Goal: Register for event/course

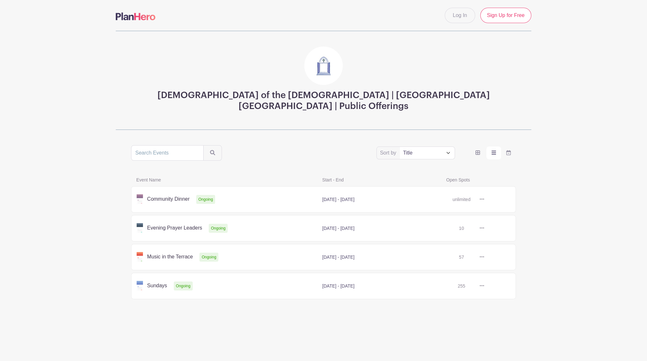
click at [484, 199] on link at bounding box center [484, 199] width 0 height 0
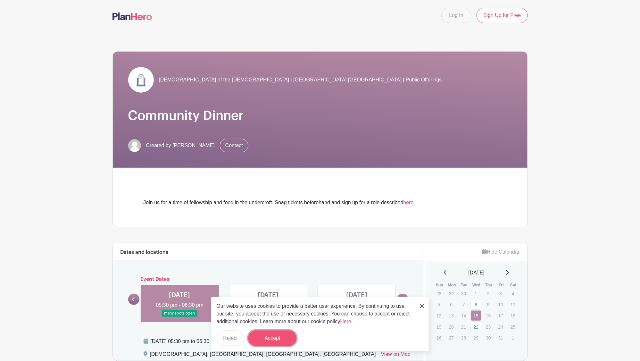
click at [276, 339] on button "Accept" at bounding box center [272, 337] width 48 height 15
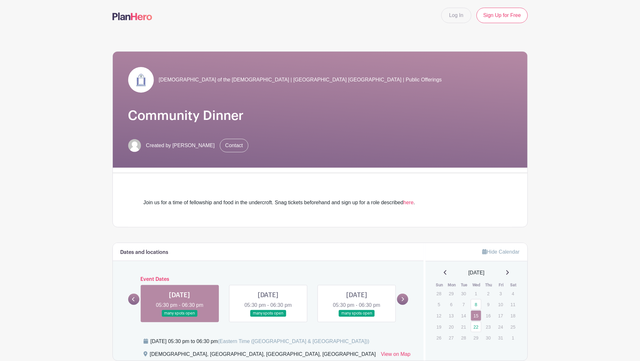
click at [180, 317] on link at bounding box center [180, 317] width 0 height 0
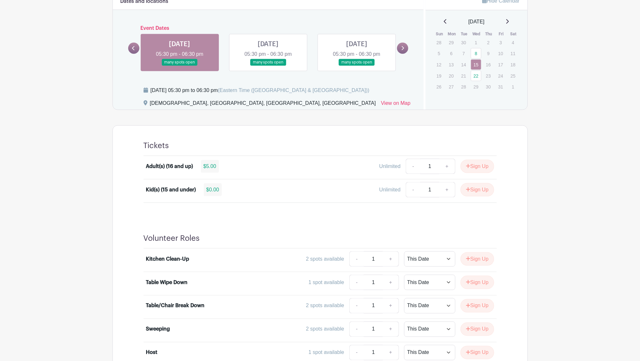
scroll to position [252, 0]
click at [448, 165] on link "+" at bounding box center [447, 165] width 16 height 15
type input "2"
click at [473, 162] on button "Sign Up" at bounding box center [478, 165] width 34 height 13
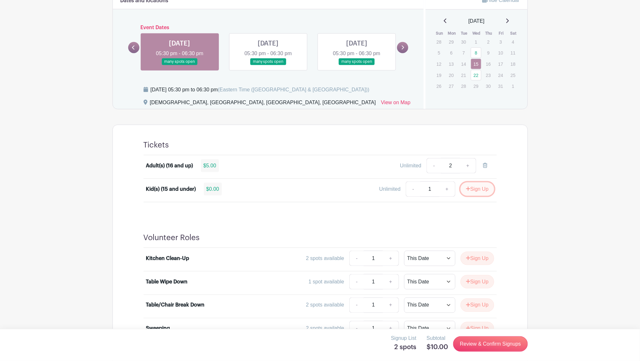
click at [471, 189] on button "Sign Up" at bounding box center [478, 188] width 34 height 13
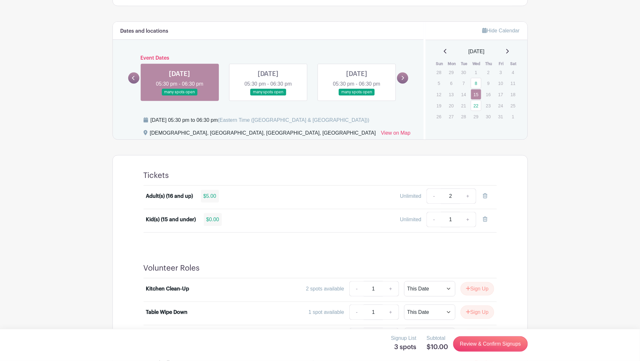
scroll to position [221, 0]
click at [268, 95] on link at bounding box center [268, 95] width 0 height 0
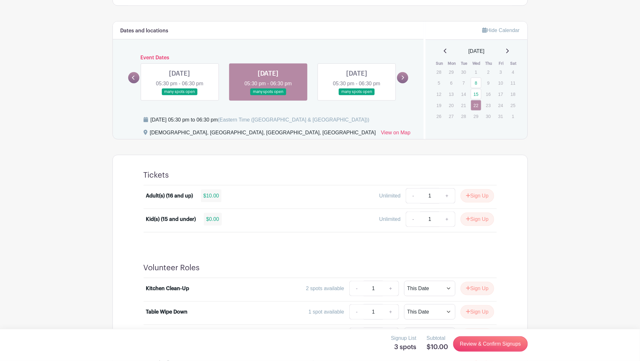
click at [357, 95] on link at bounding box center [357, 95] width 0 height 0
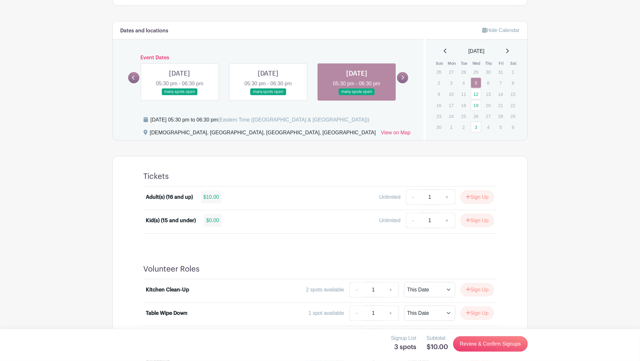
click at [180, 95] on link at bounding box center [180, 95] width 0 height 0
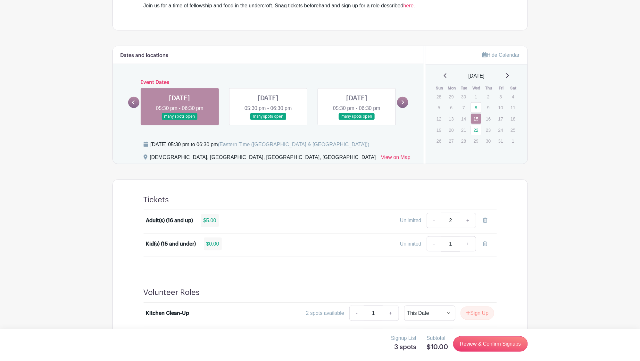
scroll to position [198, 0]
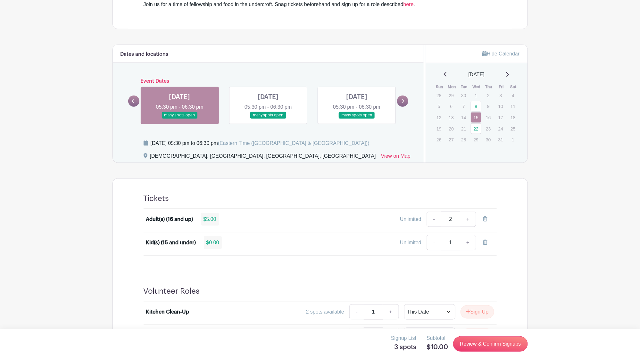
click at [113, 172] on turbo-frame "Dates and locations Event Dates WED Oct 08, 2025 05:30 pm - 06:30 pm many spots…" at bounding box center [320, 249] width 415 height 408
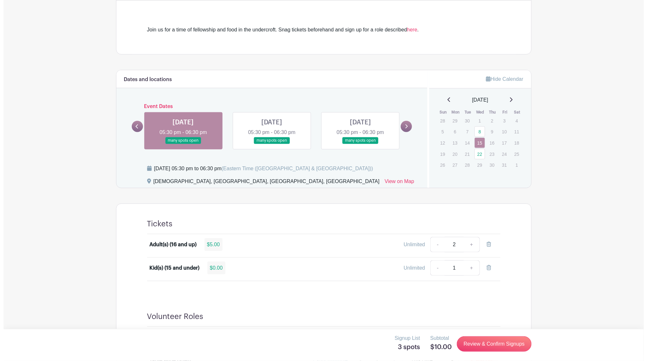
scroll to position [0, 0]
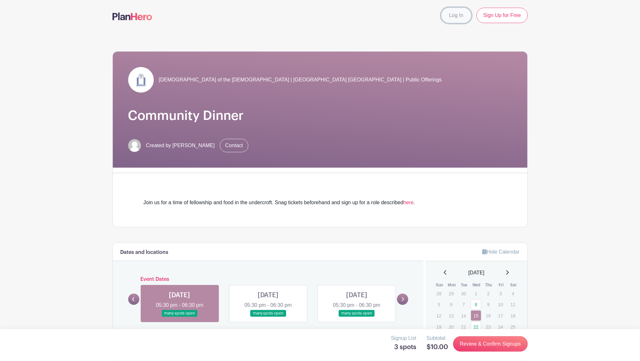
click at [457, 15] on link "Log In" at bounding box center [456, 15] width 30 height 15
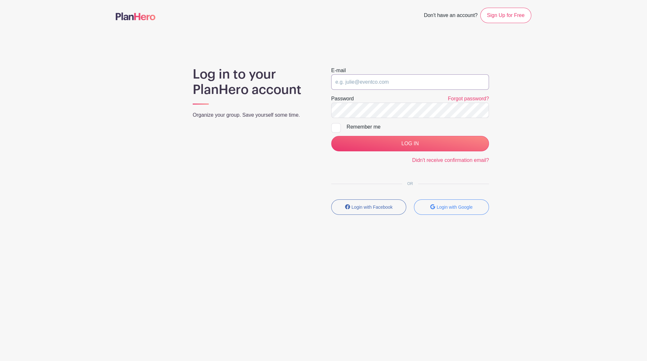
type input "info@holyapostlesbrooklyn.com"
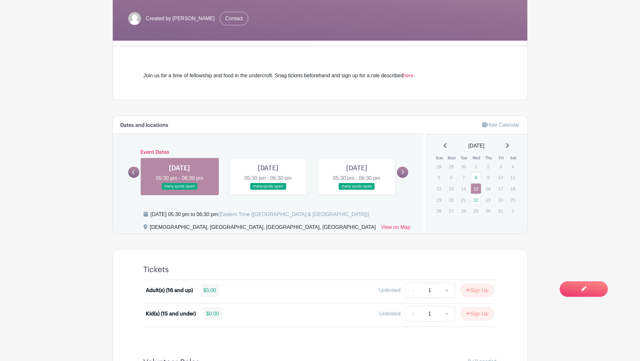
scroll to position [156, 0]
click at [268, 189] on link at bounding box center [268, 189] width 0 height 0
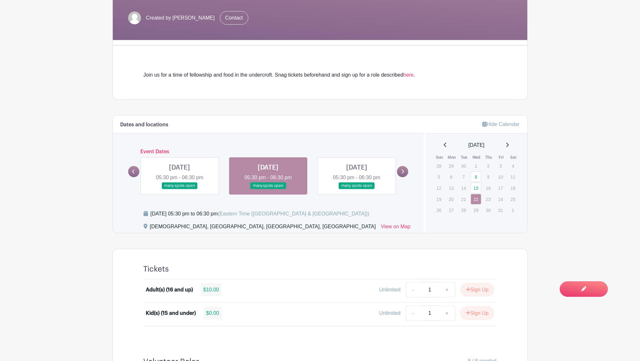
click at [180, 189] on link at bounding box center [180, 189] width 0 height 0
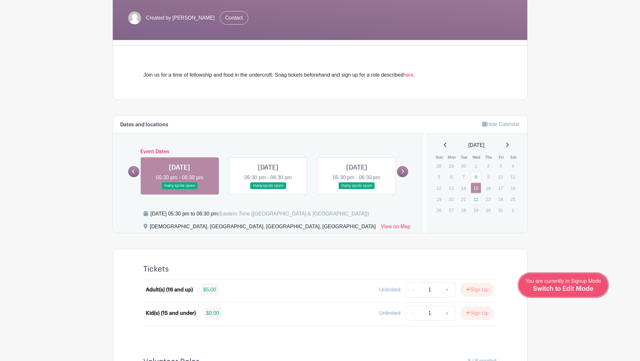
click at [588, 291] on span "Switch to Edit Mode" at bounding box center [563, 289] width 61 height 6
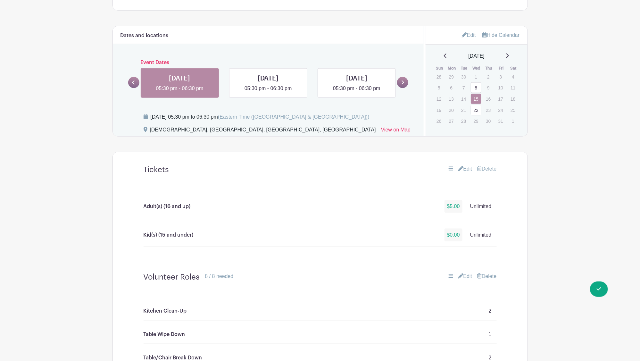
scroll to position [267, 0]
click at [193, 77] on icon at bounding box center [192, 77] width 4 height 4
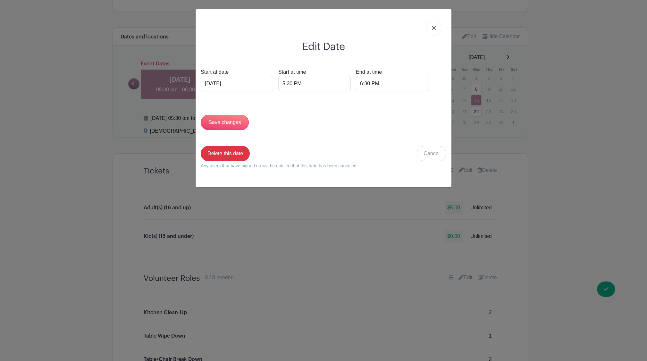
click at [430, 30] on link at bounding box center [433, 28] width 15 height 16
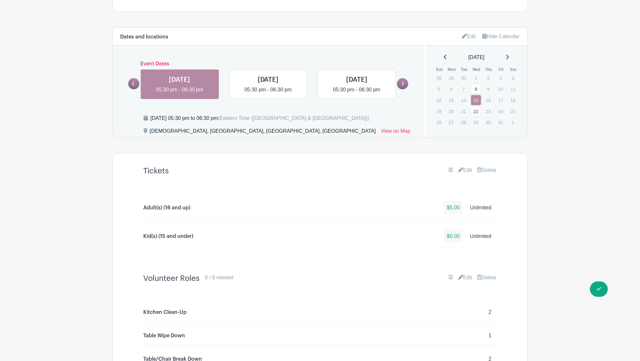
click at [464, 170] on link "Edit" at bounding box center [465, 170] width 14 height 8
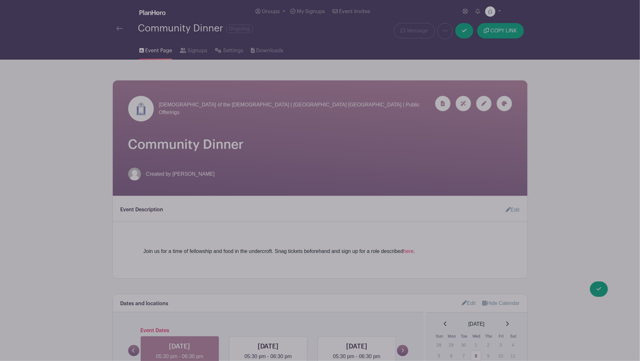
scroll to position [193, 0]
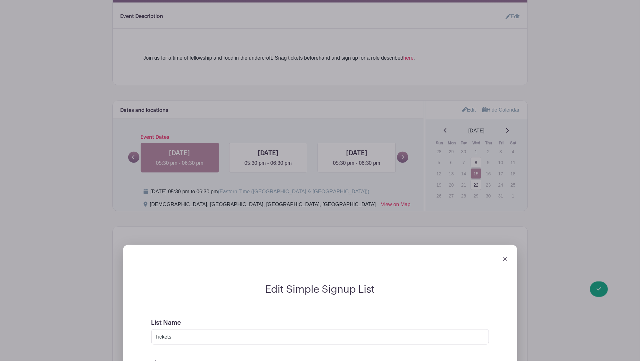
click at [506, 259] on img at bounding box center [505, 259] width 4 height 4
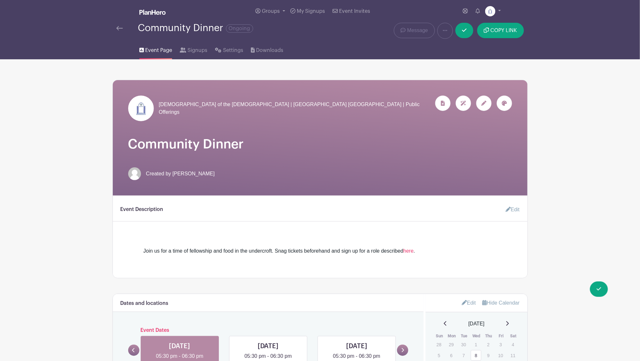
scroll to position [0, 0]
click at [229, 48] on span "Settings" at bounding box center [233, 51] width 20 height 8
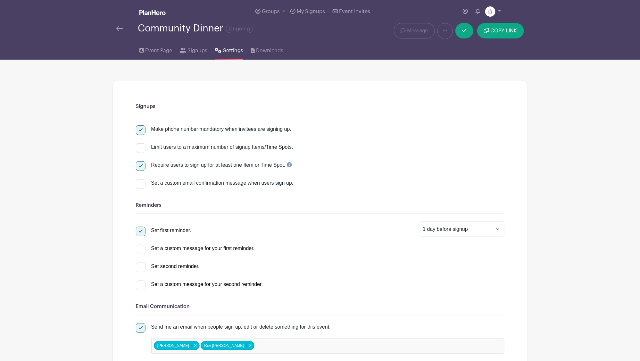
click at [120, 26] on img at bounding box center [119, 28] width 6 height 4
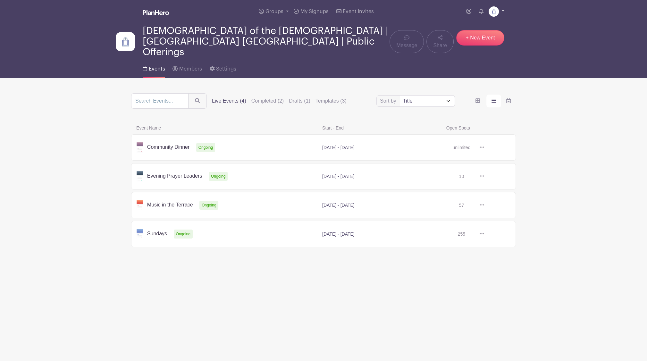
click at [501, 13] on link at bounding box center [496, 11] width 16 height 10
click at [473, 53] on link "Logout" at bounding box center [478, 52] width 51 height 10
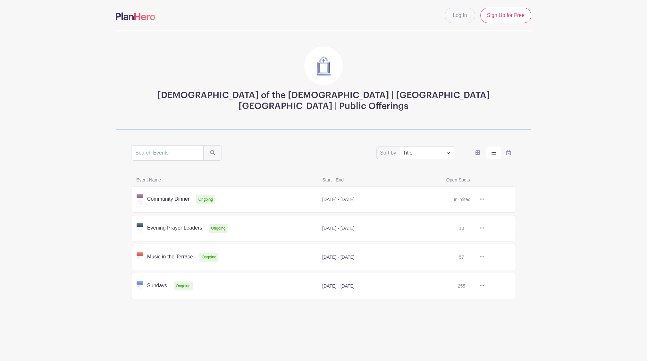
click at [484, 199] on link at bounding box center [484, 199] width 0 height 0
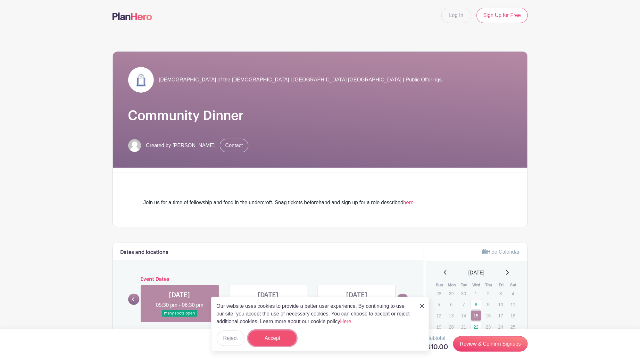
click at [278, 345] on button "Accept" at bounding box center [272, 337] width 48 height 15
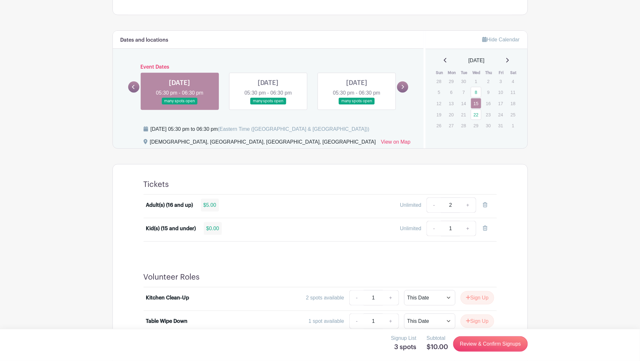
scroll to position [213, 0]
click at [482, 342] on link "Review & Confirm Signups" at bounding box center [490, 343] width 74 height 15
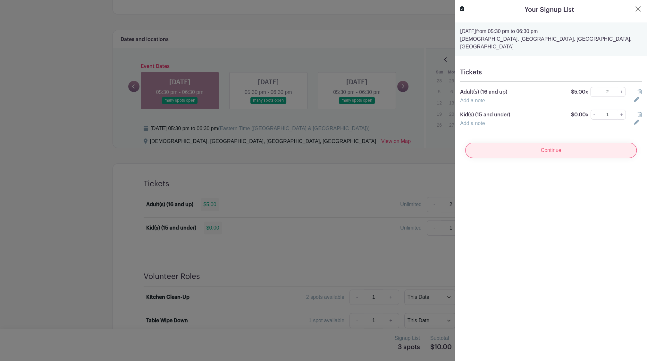
click at [545, 143] on input "Continue" at bounding box center [550, 150] width 171 height 15
click at [547, 146] on input "Continue" at bounding box center [550, 150] width 171 height 15
click at [512, 143] on input "Continue" at bounding box center [550, 150] width 171 height 15
click at [634, 9] on button "Close" at bounding box center [638, 9] width 8 height 8
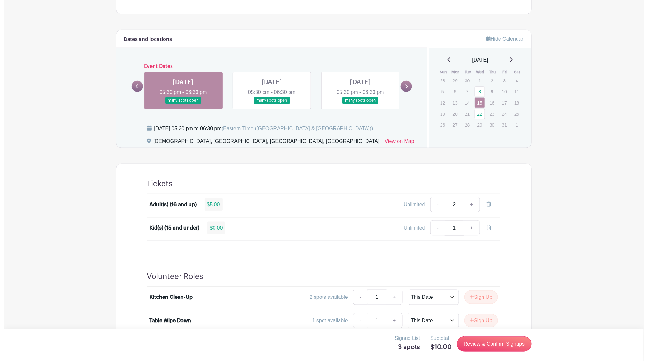
scroll to position [0, 0]
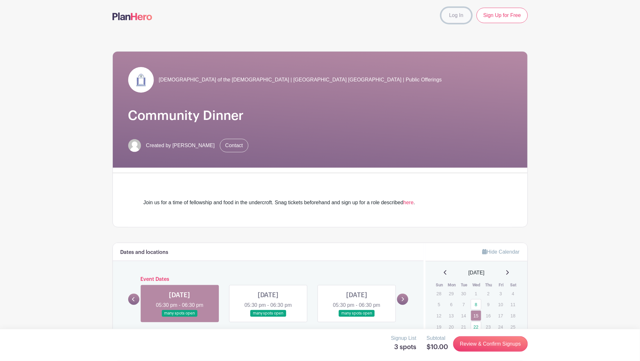
click at [454, 20] on link "Log In" at bounding box center [456, 15] width 30 height 15
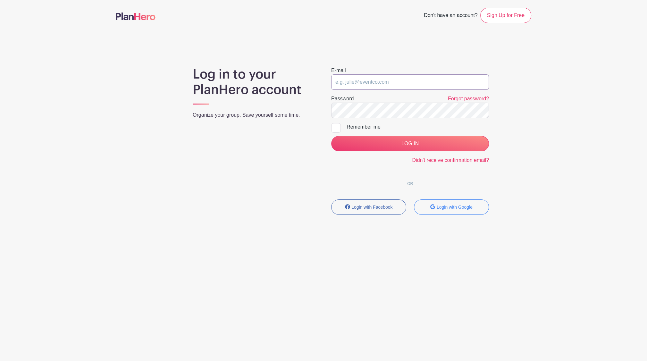
type input "pasternak.scott@gmail.com"
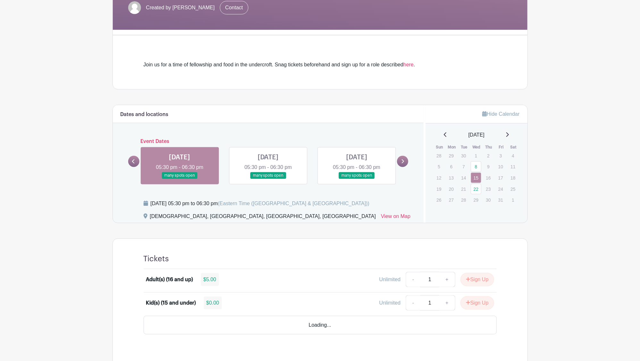
scroll to position [138, 0]
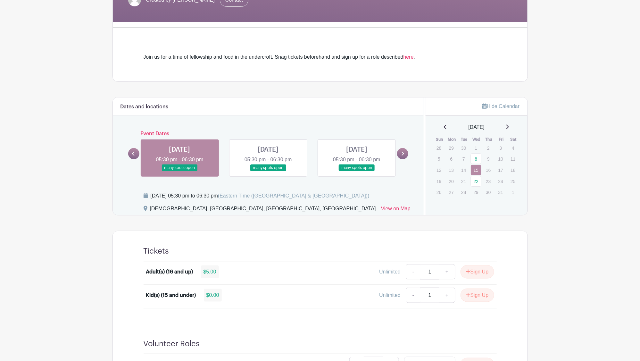
click at [180, 171] on link at bounding box center [180, 171] width 0 height 0
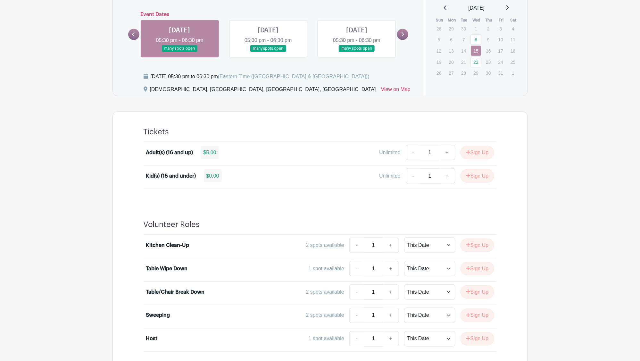
scroll to position [256, 0]
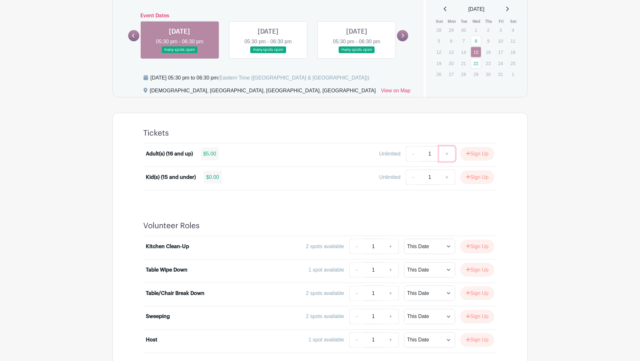
click at [444, 154] on link "+" at bounding box center [447, 153] width 16 height 15
type input "2"
click at [472, 156] on button "Sign Up" at bounding box center [478, 153] width 34 height 13
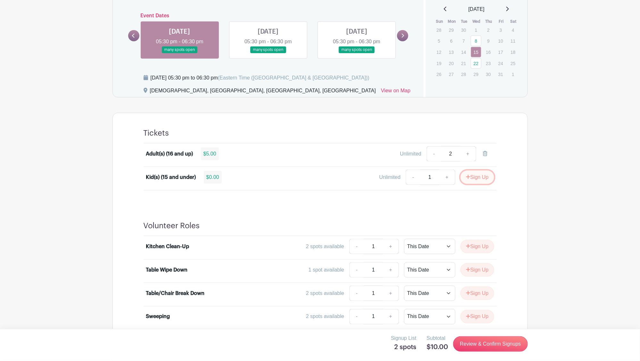
click at [473, 175] on button "Sign Up" at bounding box center [478, 177] width 34 height 13
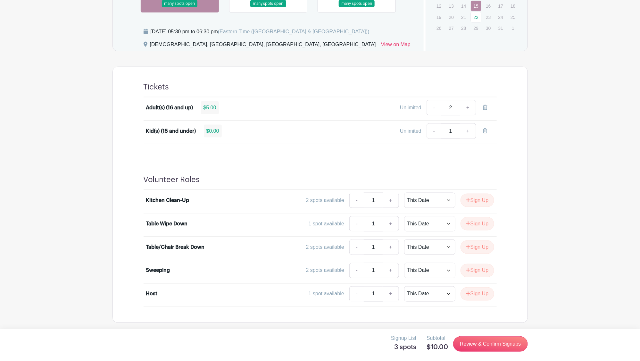
scroll to position [301, 0]
click at [471, 243] on button "Sign Up" at bounding box center [478, 247] width 34 height 13
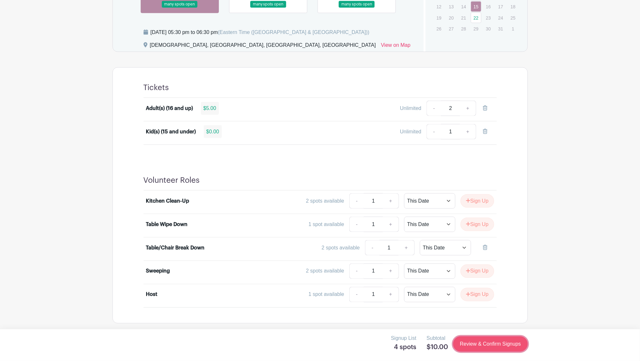
click at [483, 344] on link "Review & Confirm Signups" at bounding box center [490, 343] width 74 height 15
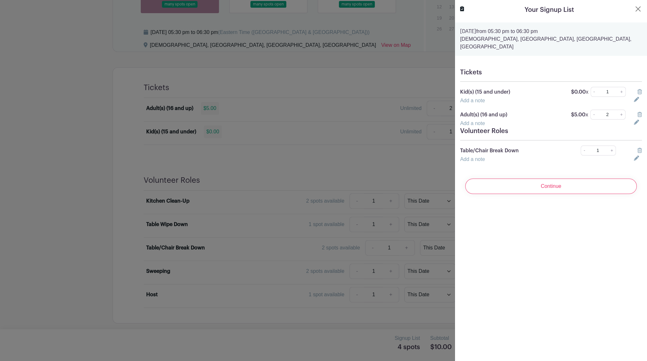
click at [544, 186] on input "Continue" at bounding box center [550, 186] width 171 height 15
click at [546, 179] on input "Continue" at bounding box center [550, 186] width 171 height 15
click at [634, 10] on button "Close" at bounding box center [638, 9] width 8 height 8
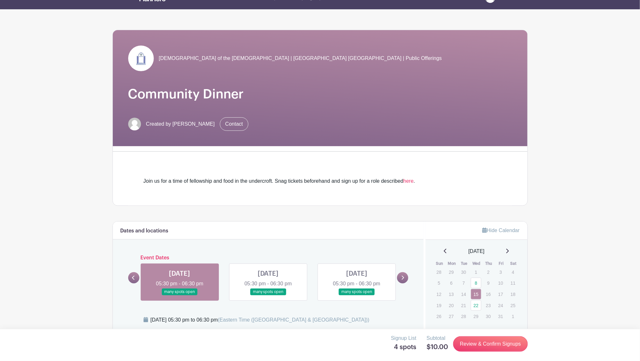
scroll to position [0, 0]
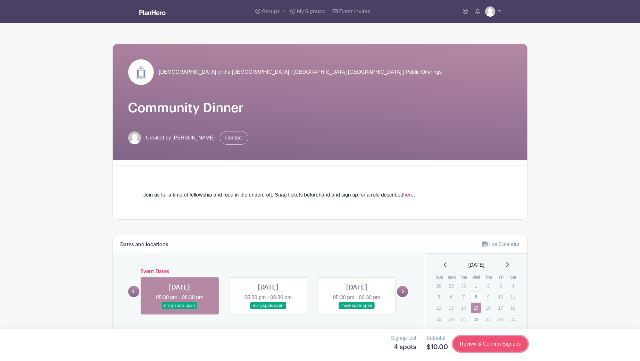
click at [479, 346] on link "Review & Confirm Signups" at bounding box center [490, 343] width 74 height 15
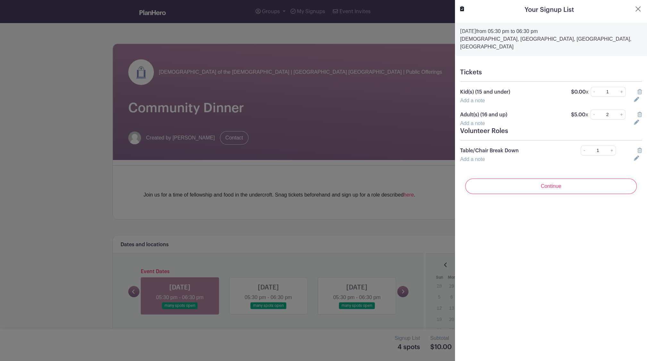
click at [637, 89] on link at bounding box center [639, 91] width 4 height 5
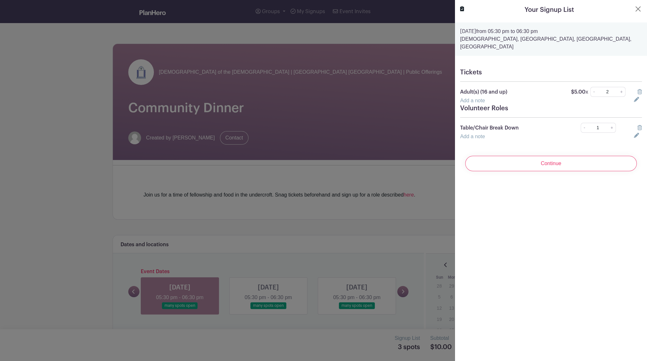
click at [637, 89] on icon at bounding box center [639, 91] width 4 height 5
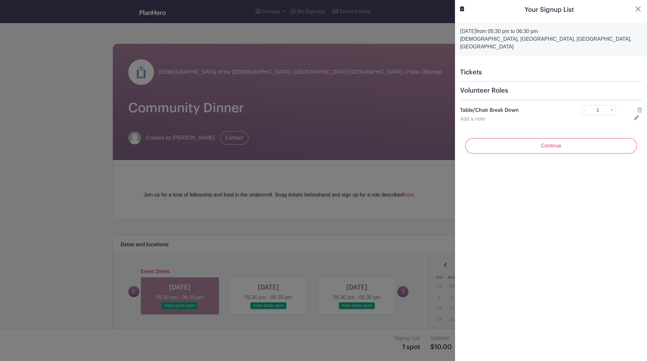
click at [637, 107] on icon at bounding box center [639, 109] width 4 height 5
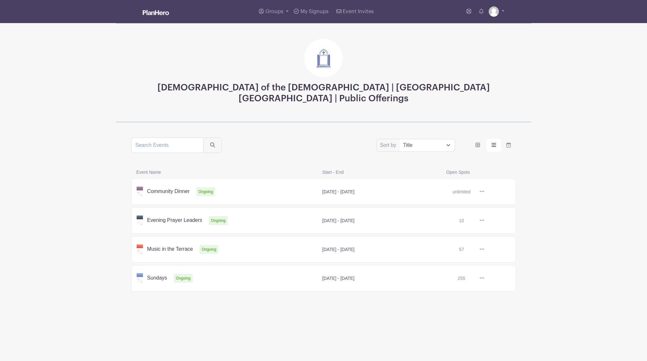
click at [484, 192] on link at bounding box center [484, 192] width 0 height 0
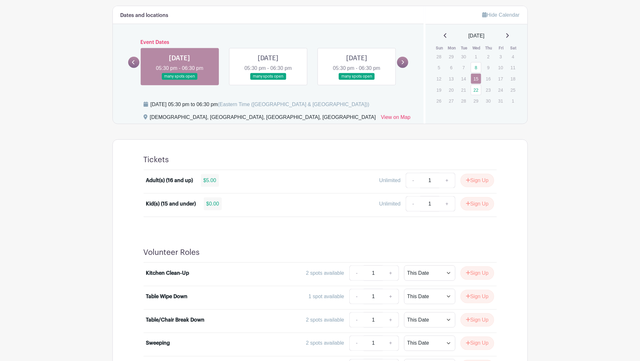
scroll to position [231, 0]
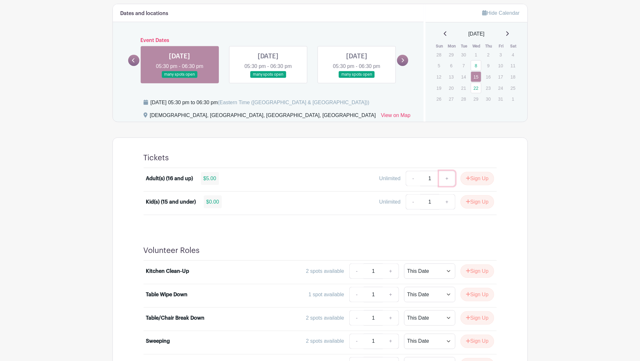
click at [444, 175] on link "+" at bounding box center [447, 178] width 16 height 15
type input "2"
click at [476, 176] on button "Sign Up" at bounding box center [478, 178] width 34 height 13
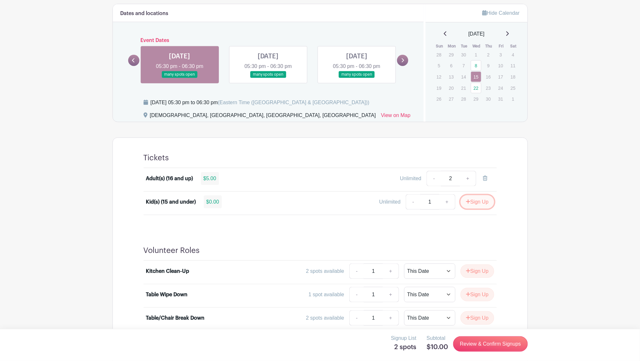
click at [477, 204] on button "Sign Up" at bounding box center [478, 201] width 34 height 13
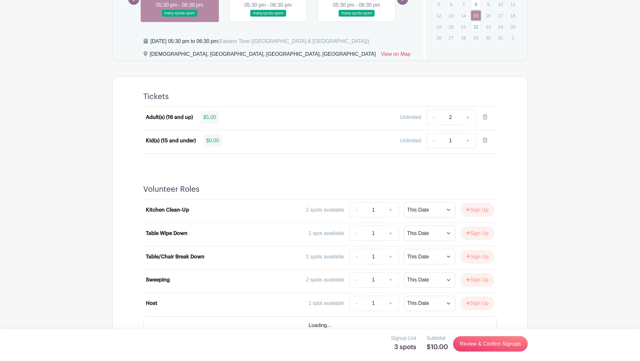
scroll to position [302, 0]
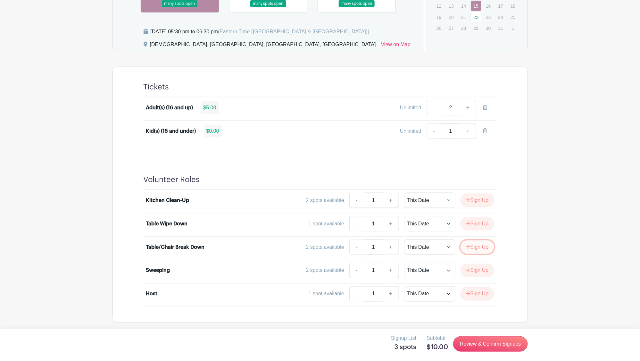
click at [475, 245] on button "Sign Up" at bounding box center [478, 246] width 34 height 13
click at [488, 351] on link "Review & Confirm Signups" at bounding box center [490, 343] width 74 height 15
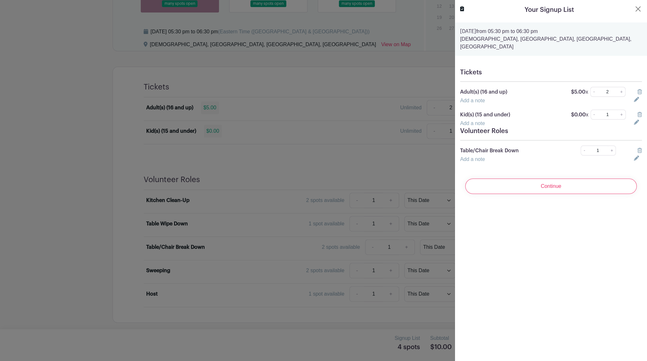
drag, startPoint x: 564, startPoint y: 178, endPoint x: 568, endPoint y: 204, distance: 26.7
click at [568, 204] on div "Your Signup List [DATE] 05:30 pm to 06:30 pm [DEMOGRAPHIC_DATA], [GEOGRAPHIC_DA…" at bounding box center [550, 180] width 192 height 361
click at [548, 179] on input "Continue" at bounding box center [550, 186] width 171 height 15
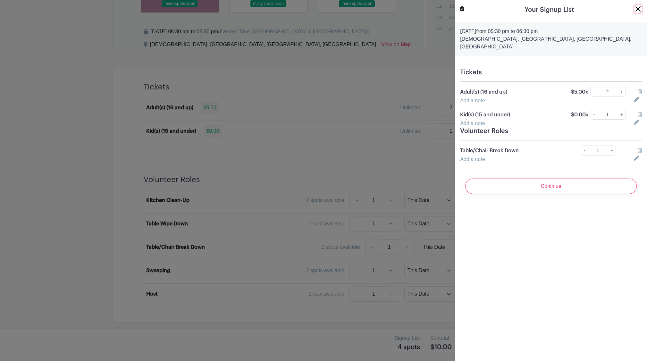
click at [634, 8] on button "Close" at bounding box center [638, 9] width 8 height 8
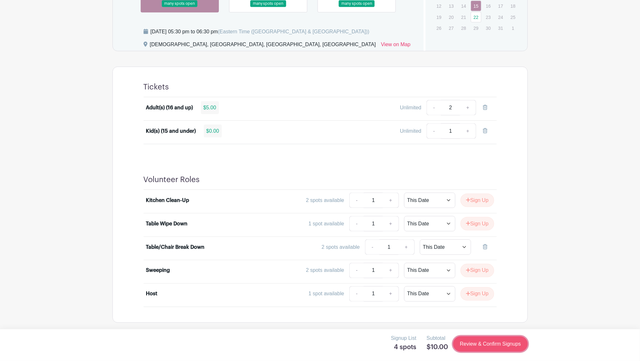
click at [503, 347] on link "Review & Confirm Signups" at bounding box center [490, 343] width 74 height 15
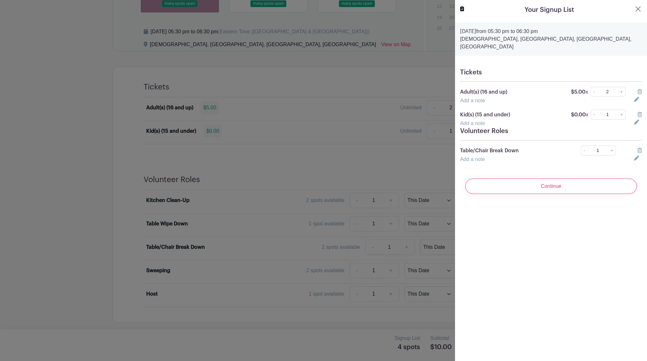
click at [637, 89] on icon at bounding box center [639, 91] width 4 height 5
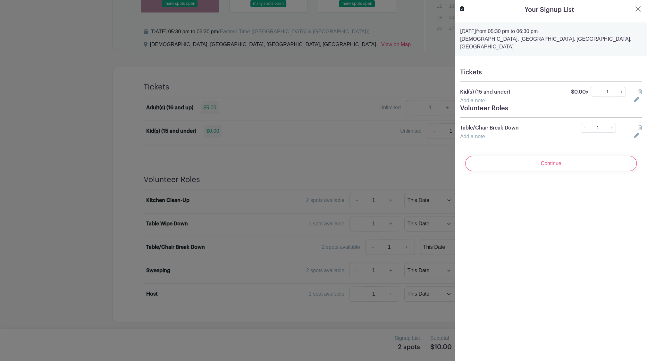
click at [637, 89] on icon at bounding box center [639, 91] width 4 height 5
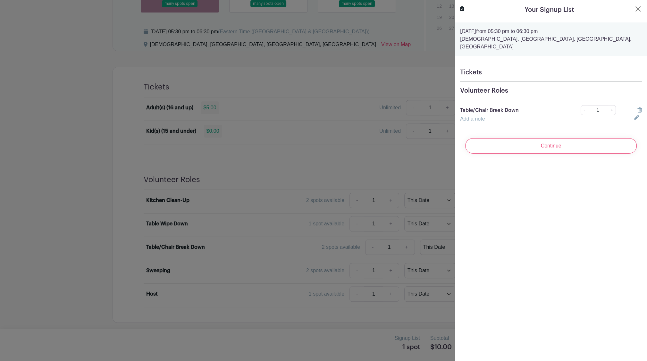
click at [637, 107] on icon at bounding box center [639, 109] width 4 height 5
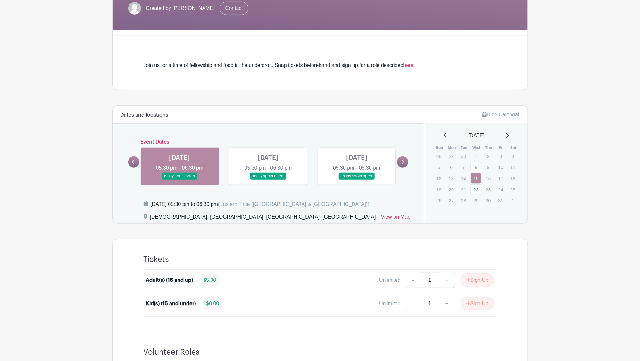
scroll to position [127, 0]
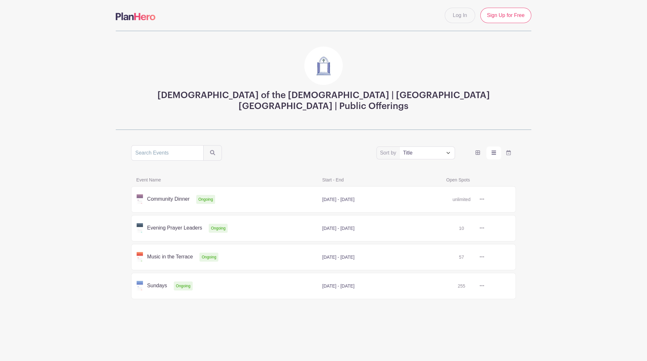
click at [484, 199] on link at bounding box center [484, 199] width 0 height 0
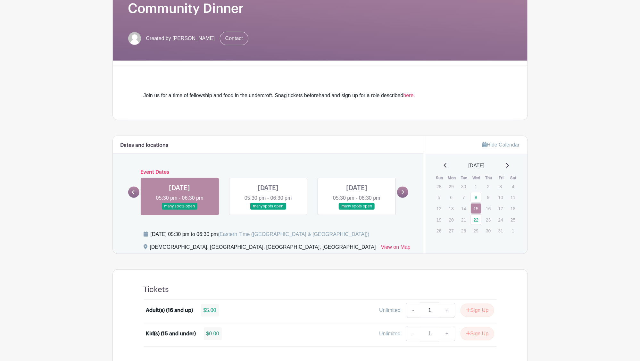
scroll to position [162, 0]
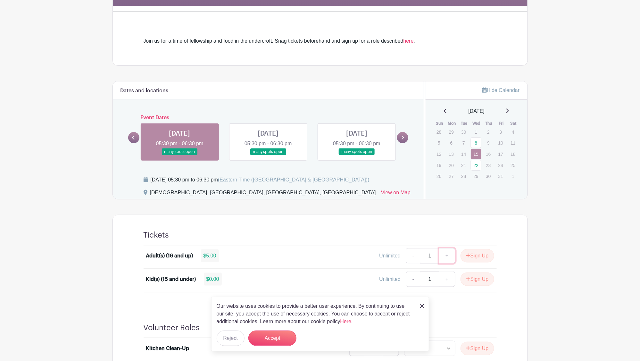
click at [447, 257] on link "+" at bounding box center [447, 255] width 16 height 15
type input "2"
click at [483, 249] on button "Sign Up" at bounding box center [478, 255] width 34 height 13
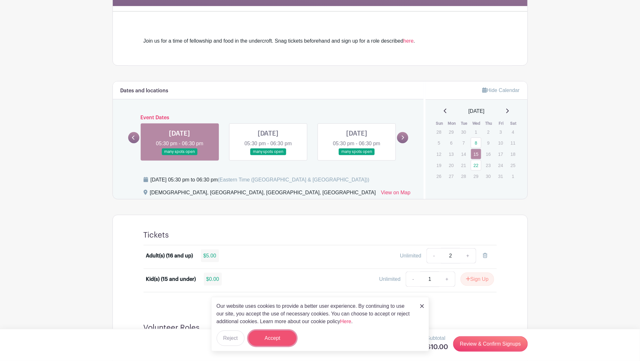
click at [277, 338] on button "Accept" at bounding box center [272, 337] width 48 height 15
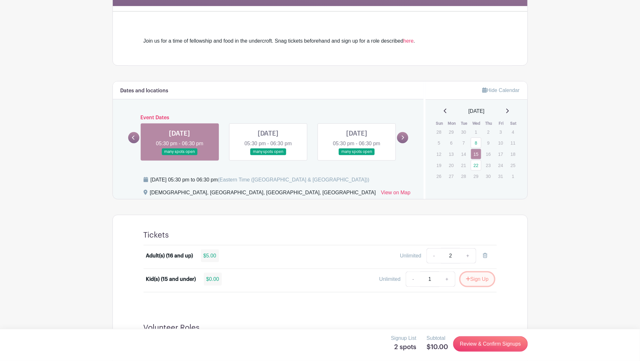
click at [480, 277] on button "Sign Up" at bounding box center [478, 278] width 34 height 13
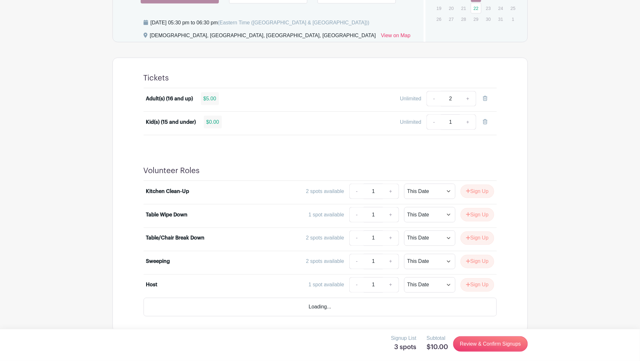
scroll to position [309, 0]
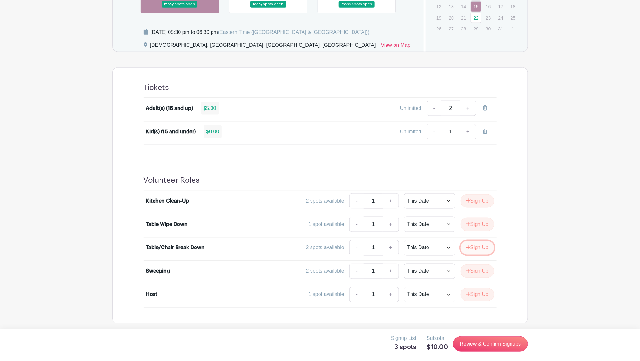
click at [479, 249] on button "Sign Up" at bounding box center [478, 247] width 34 height 13
click at [483, 347] on link "Review & Confirm Signups" at bounding box center [490, 343] width 74 height 15
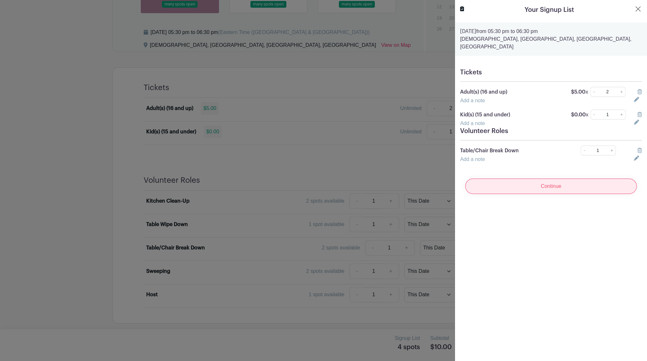
click at [533, 179] on input "Continue" at bounding box center [550, 186] width 171 height 15
click at [637, 89] on icon at bounding box center [639, 91] width 4 height 5
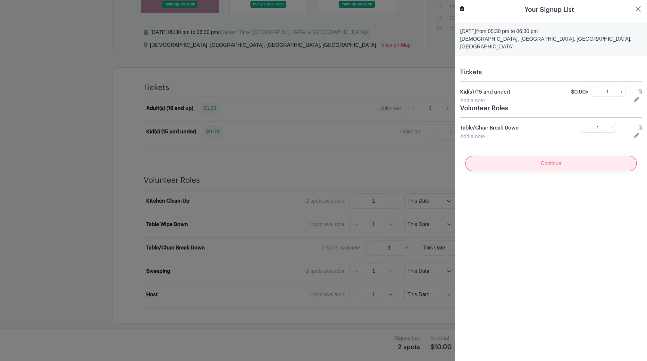
click at [558, 157] on input "Continue" at bounding box center [550, 163] width 171 height 15
click at [637, 89] on icon at bounding box center [639, 91] width 4 height 5
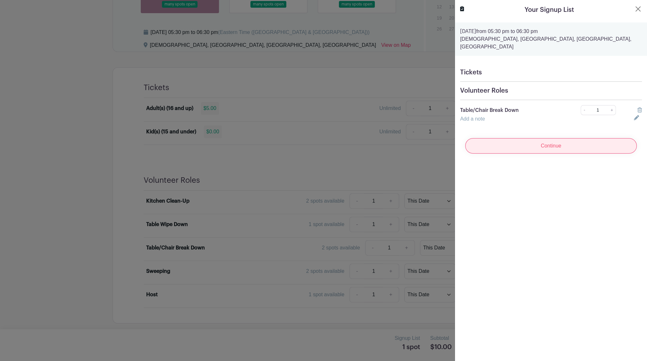
click at [559, 142] on input "Continue" at bounding box center [550, 145] width 171 height 15
click at [634, 8] on button "Close" at bounding box center [638, 9] width 8 height 8
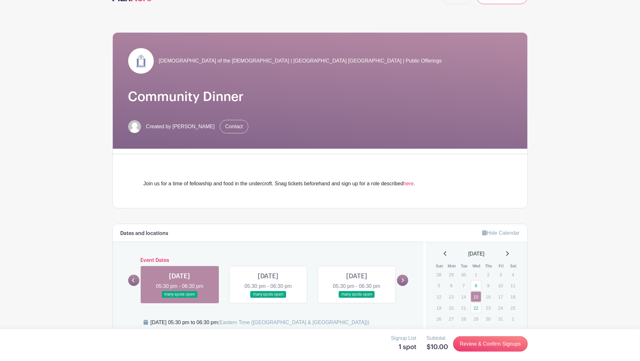
scroll to position [0, 0]
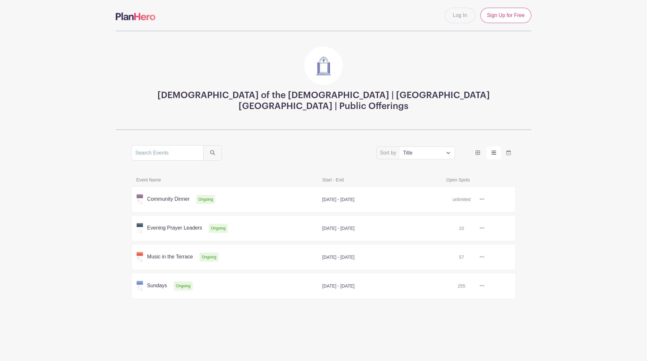
click at [484, 228] on link at bounding box center [484, 228] width 0 height 0
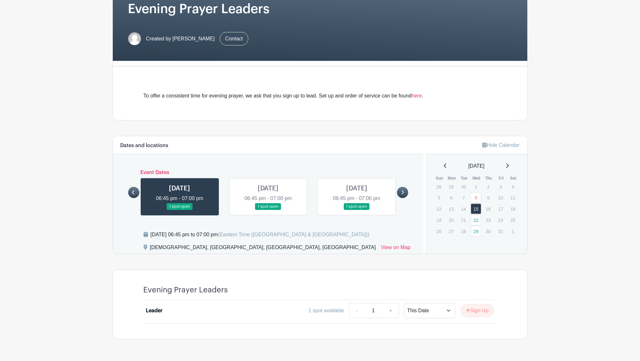
scroll to position [107, 0]
click at [180, 210] on link at bounding box center [180, 210] width 0 height 0
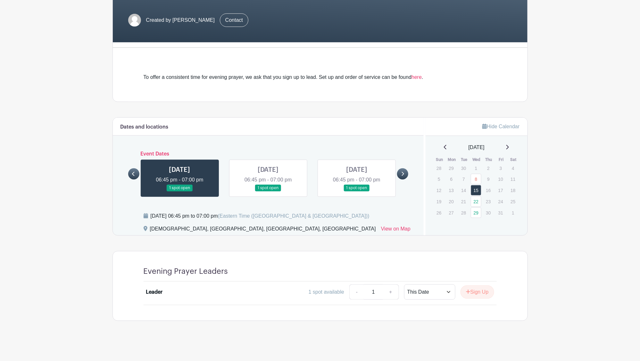
scroll to position [124, 0]
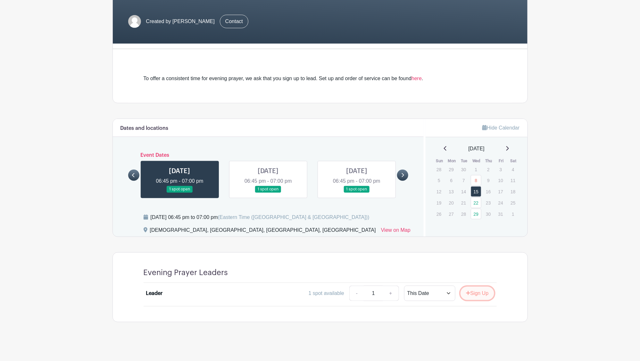
click at [470, 290] on button "Sign Up" at bounding box center [478, 293] width 34 height 13
click at [473, 353] on div "Signup List 1 spot Review & Confirm Signups" at bounding box center [320, 343] width 415 height 19
click at [476, 340] on link "Review & Confirm Signups" at bounding box center [490, 343] width 74 height 15
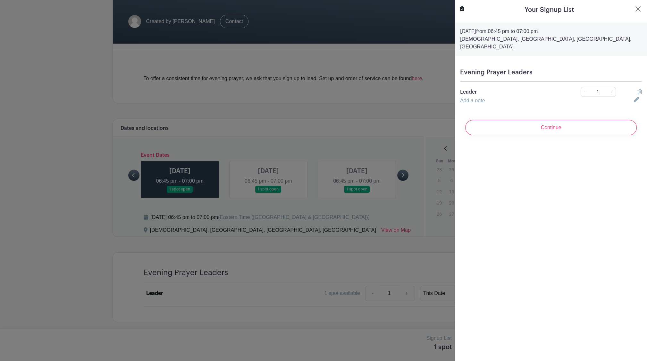
click at [494, 97] on div "Add a note" at bounding box center [543, 101] width 174 height 8
click at [471, 98] on link "Add a note" at bounding box center [472, 100] width 25 height 5
click at [504, 256] on div "Your Signup List Wednesday, October 15, 2025 from 06:45 pm to 07:00 pm Holy Apo…" at bounding box center [550, 180] width 192 height 361
click at [473, 97] on input "text" at bounding box center [543, 104] width 166 height 15
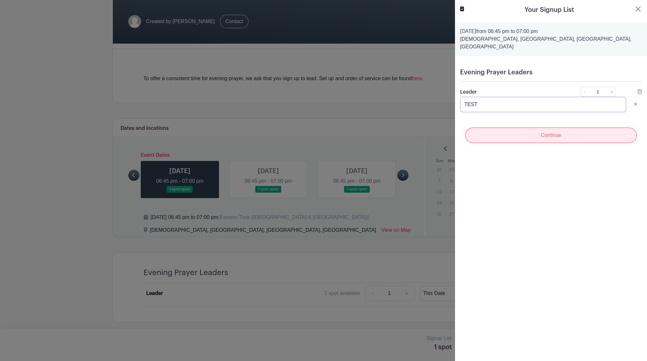
type input "TEST"
click at [526, 128] on input "Continue" at bounding box center [550, 135] width 171 height 15
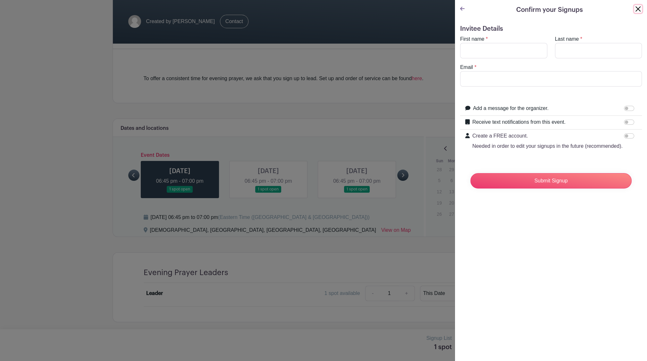
click at [634, 8] on button "Close" at bounding box center [638, 9] width 8 height 8
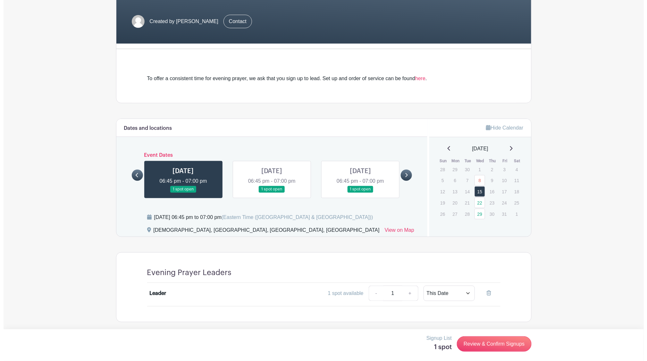
scroll to position [0, 0]
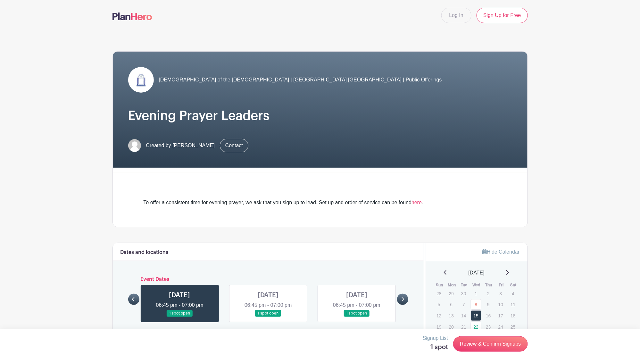
click at [137, 9] on div "Log In Sign Up for Free" at bounding box center [320, 15] width 423 height 15
click at [137, 15] on img at bounding box center [133, 17] width 40 height 8
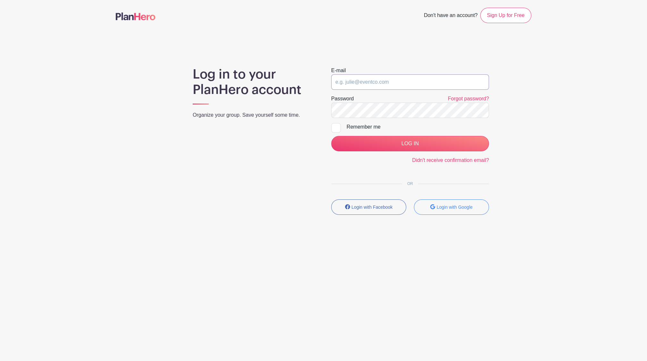
type input "pasternak.scott@gmail.com"
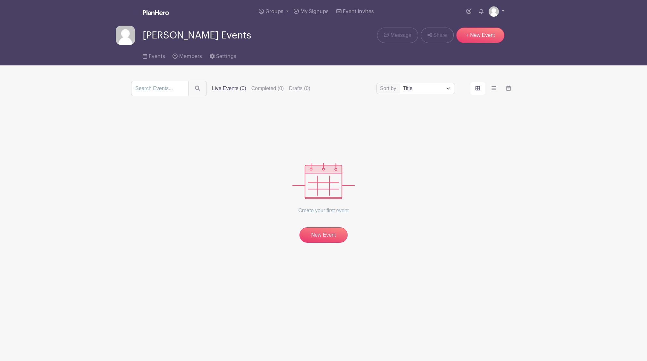
click at [174, 42] on div "[PERSON_NAME] Events" at bounding box center [183, 35] width 135 height 19
click at [495, 6] on img at bounding box center [493, 11] width 10 height 10
click at [472, 42] on link "Logout" at bounding box center [478, 42] width 51 height 10
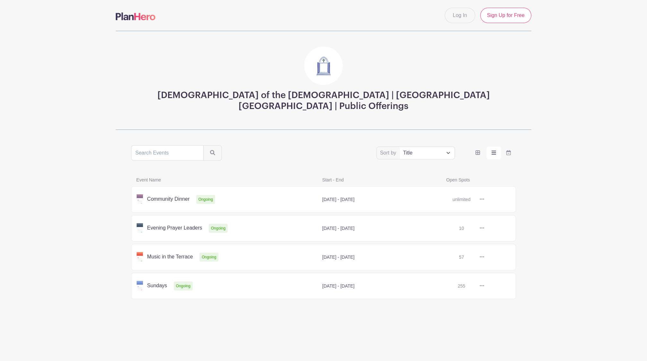
click at [484, 257] on link at bounding box center [484, 257] width 0 height 0
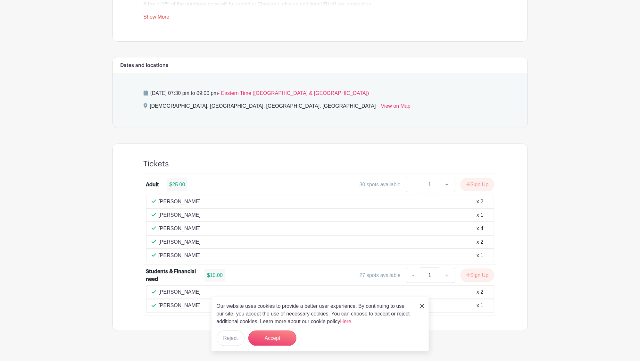
scroll to position [271, 0]
click at [102, 256] on main "Log In Sign Up for Free [DEMOGRAPHIC_DATA] | [GEOGRAPHIC_DATA] | Public Offerin…" at bounding box center [320, 50] width 640 height 642
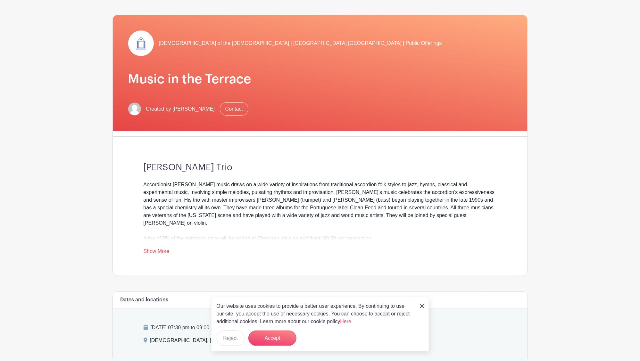
scroll to position [0, 0]
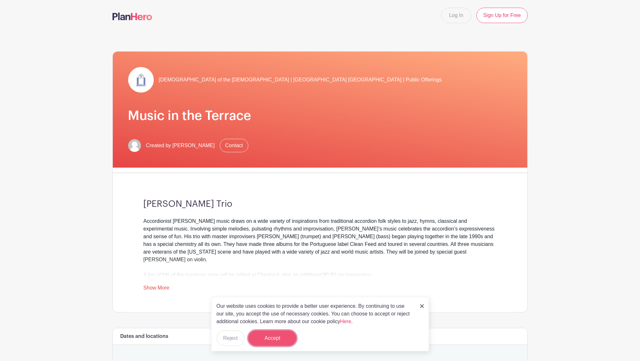
click at [282, 338] on button "Accept" at bounding box center [272, 337] width 48 height 15
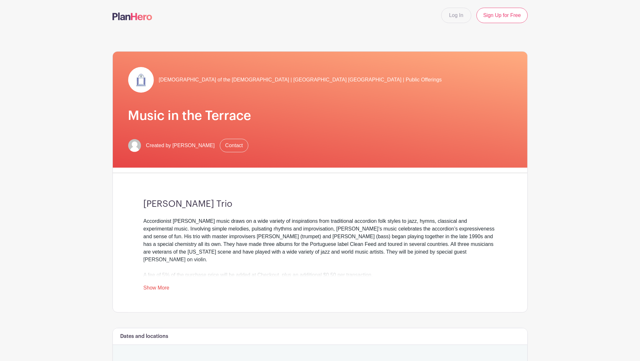
click at [127, 18] on img at bounding box center [133, 17] width 40 height 8
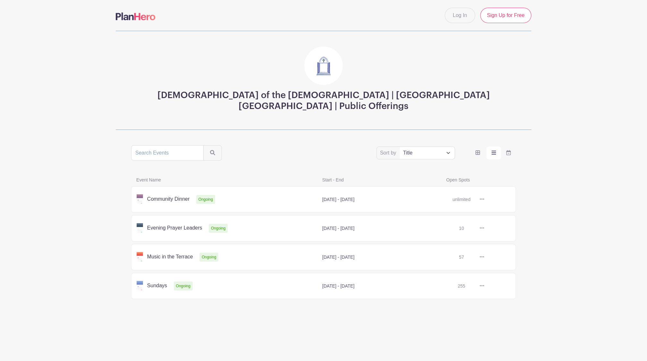
click at [484, 286] on link at bounding box center [484, 286] width 0 height 0
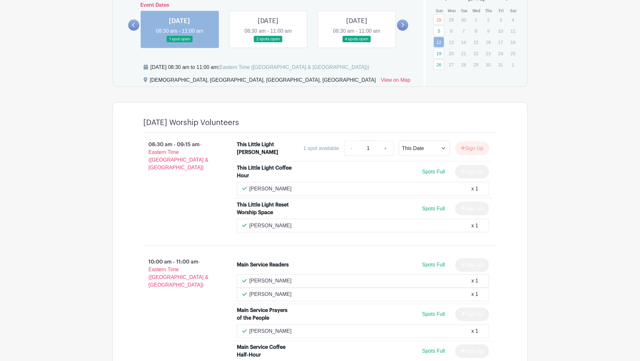
scroll to position [309, 0]
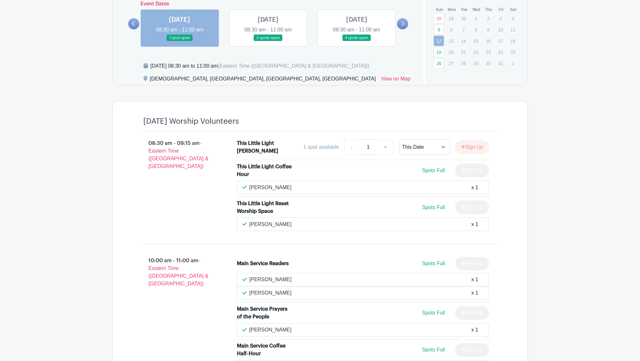
click at [157, 277] on span "- Eastern Time (US & Canada)" at bounding box center [179, 272] width 60 height 29
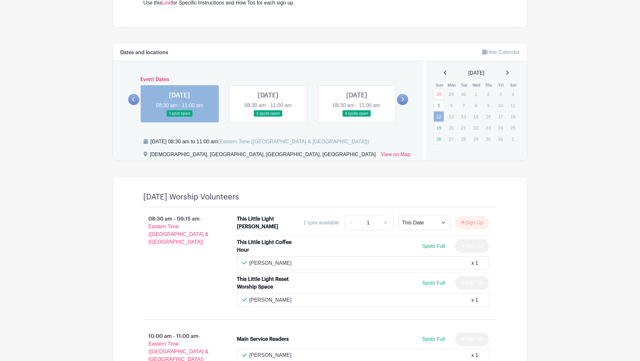
scroll to position [234, 0]
click at [479, 221] on button "Sign Up" at bounding box center [472, 222] width 34 height 13
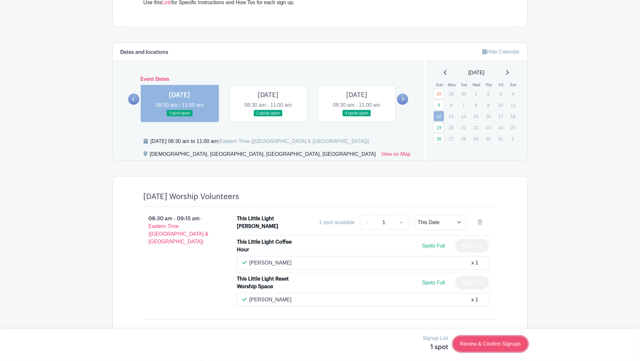
click at [483, 348] on link "Review & Confirm Signups" at bounding box center [490, 343] width 74 height 15
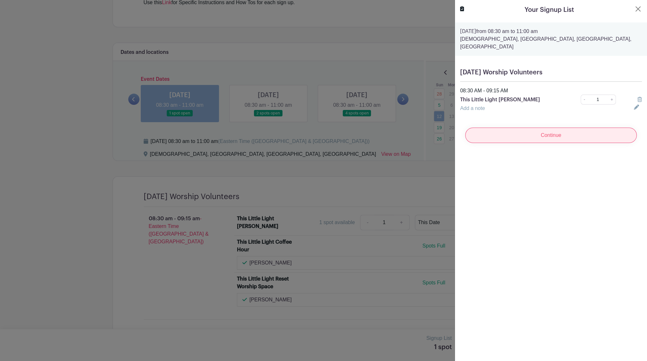
click at [528, 129] on input "Continue" at bounding box center [550, 135] width 171 height 15
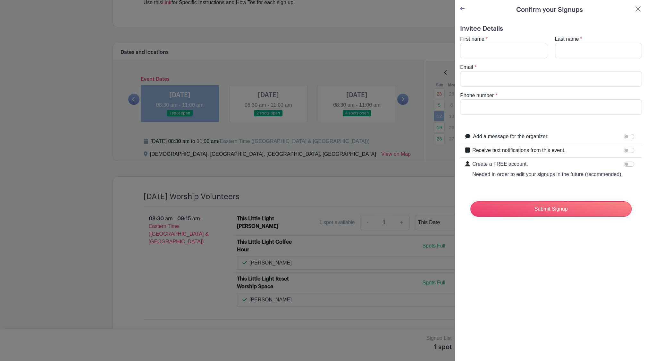
click at [628, 13] on div "Confirm your Signups" at bounding box center [551, 10] width 182 height 10
click at [634, 11] on button "Close" at bounding box center [638, 9] width 8 height 8
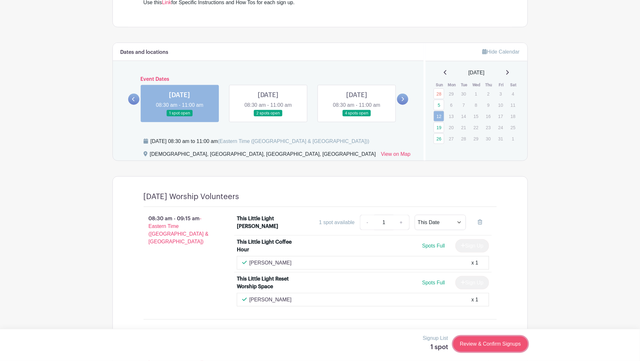
click at [484, 344] on link "Review & Confirm Signups" at bounding box center [490, 343] width 74 height 15
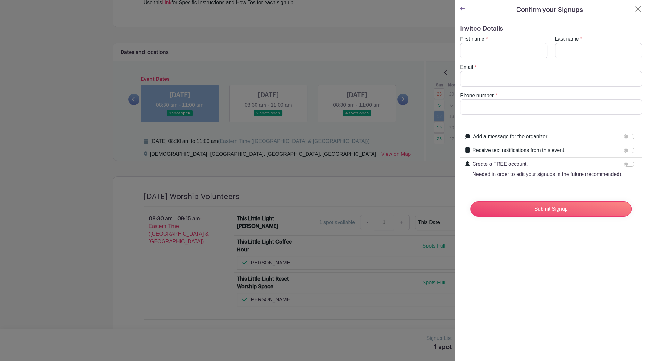
click at [460, 6] on icon at bounding box center [462, 8] width 4 height 5
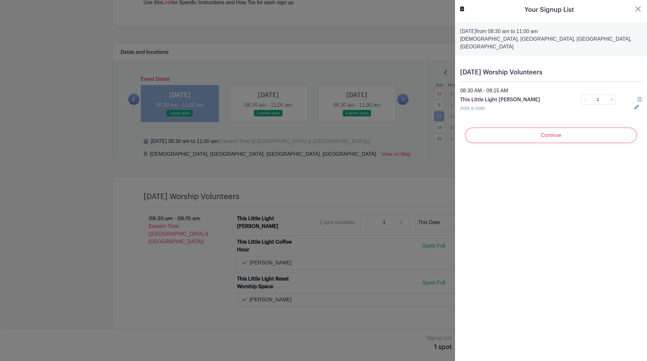
click at [637, 97] on icon at bounding box center [639, 99] width 4 height 5
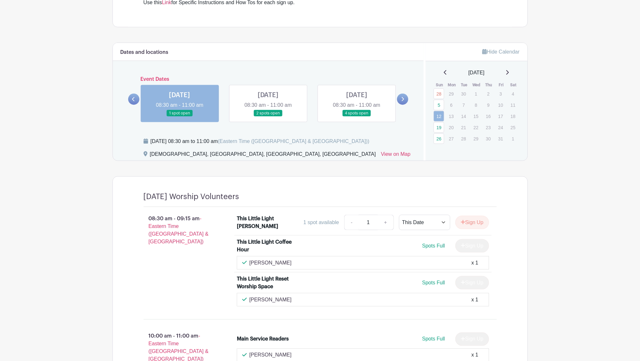
scroll to position [0, 0]
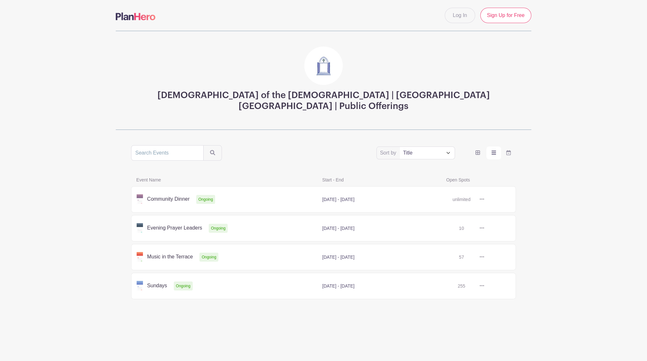
click at [484, 199] on link at bounding box center [484, 199] width 0 height 0
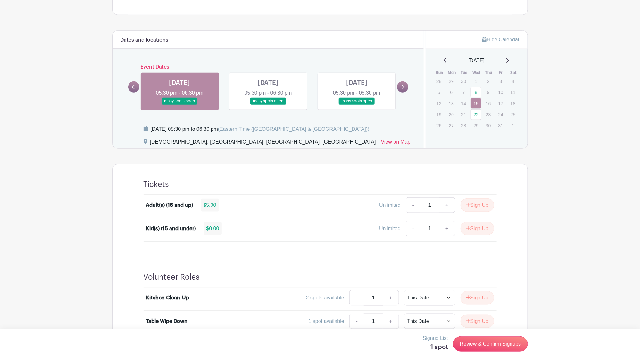
scroll to position [212, 0]
click at [443, 206] on link "+" at bounding box center [447, 205] width 16 height 15
type input "2"
click at [468, 346] on link "Review & Confirm Signups" at bounding box center [490, 343] width 74 height 15
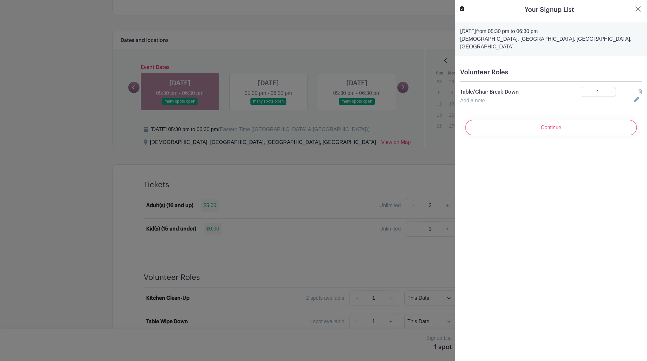
click at [637, 89] on icon at bounding box center [639, 91] width 4 height 5
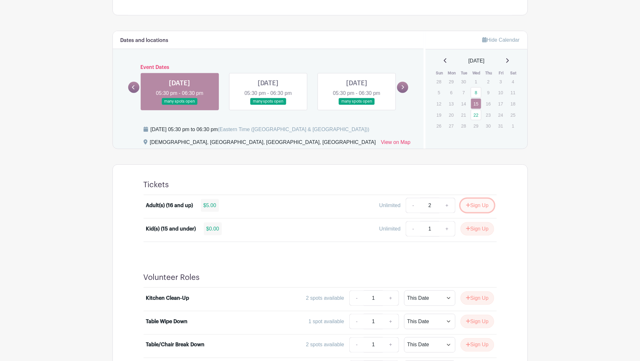
click at [473, 204] on button "Sign Up" at bounding box center [478, 205] width 34 height 13
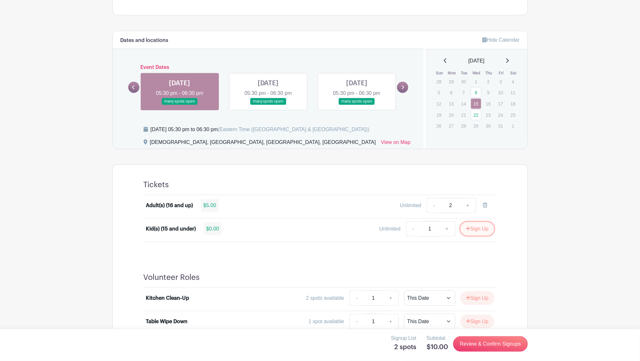
click at [476, 228] on button "Sign Up" at bounding box center [478, 228] width 34 height 13
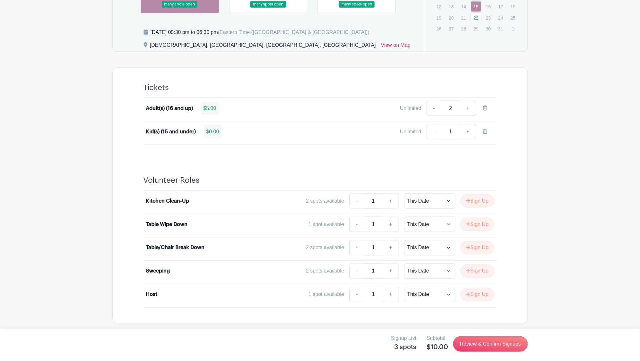
scroll to position [308, 0]
click at [479, 338] on link "Review & Confirm Signups" at bounding box center [490, 343] width 74 height 15
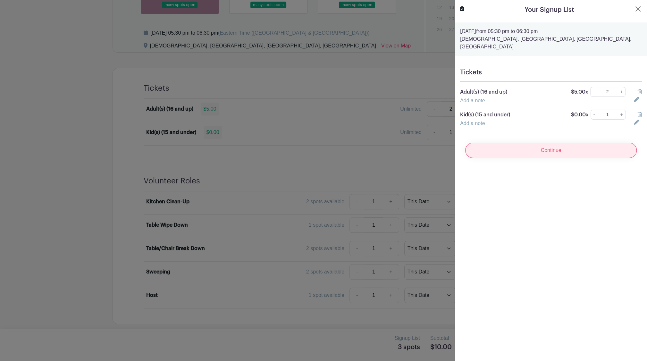
click at [544, 143] on input "Continue" at bounding box center [550, 150] width 171 height 15
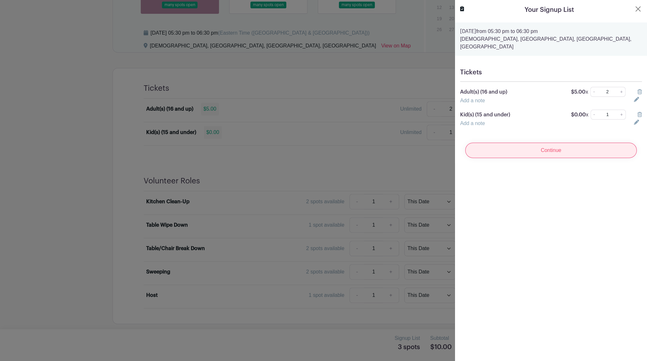
click at [544, 143] on input "Continue" at bounding box center [550, 150] width 171 height 15
click at [637, 89] on icon at bounding box center [639, 91] width 4 height 5
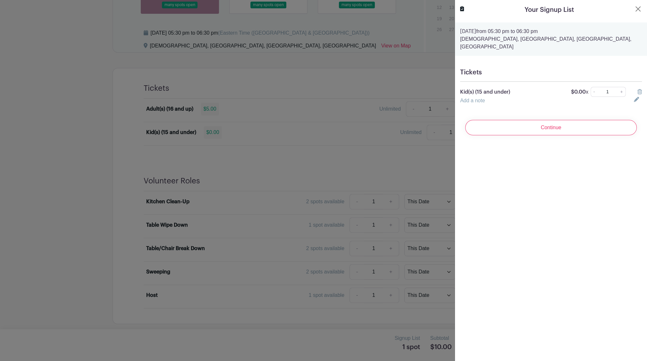
click at [637, 89] on icon at bounding box center [639, 91] width 4 height 5
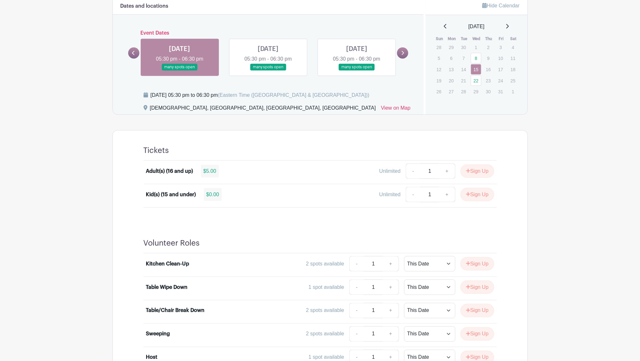
scroll to position [246, 0]
click at [268, 71] on link at bounding box center [268, 71] width 0 height 0
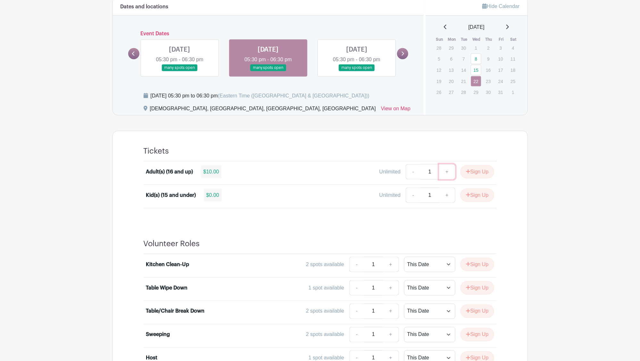
click at [447, 172] on link "+" at bounding box center [447, 171] width 16 height 15
type input "2"
click at [473, 173] on button "Sign Up" at bounding box center [478, 171] width 34 height 13
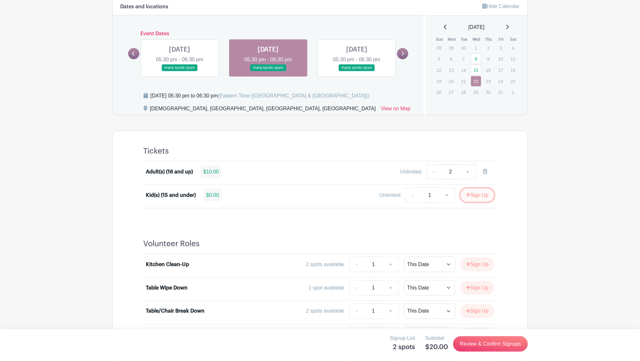
click at [481, 194] on button "Sign Up" at bounding box center [478, 194] width 34 height 13
click at [487, 341] on link "Review & Confirm Signups" at bounding box center [490, 343] width 74 height 15
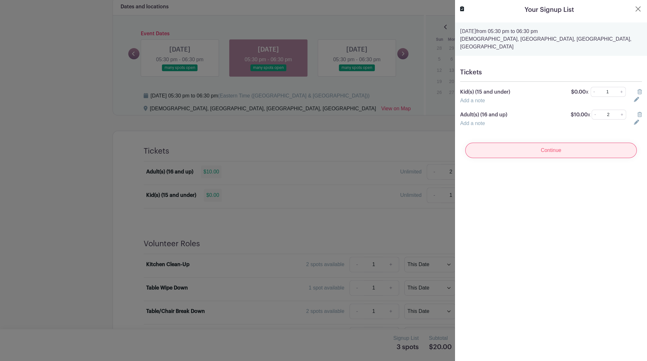
click at [552, 143] on input "Continue" at bounding box center [550, 150] width 171 height 15
click at [634, 9] on button "Close" at bounding box center [638, 9] width 8 height 8
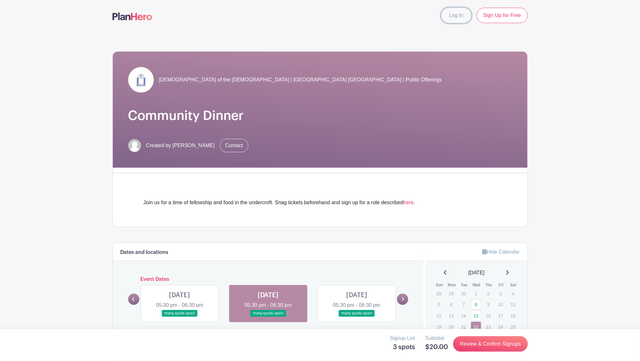
click at [461, 14] on link "Log In" at bounding box center [456, 15] width 30 height 15
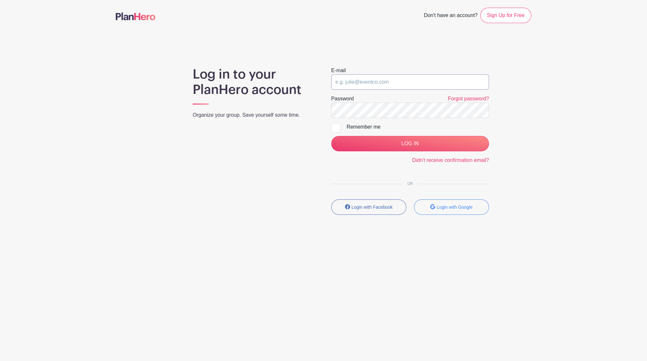
type input "pasternak.scott@gmail.com"
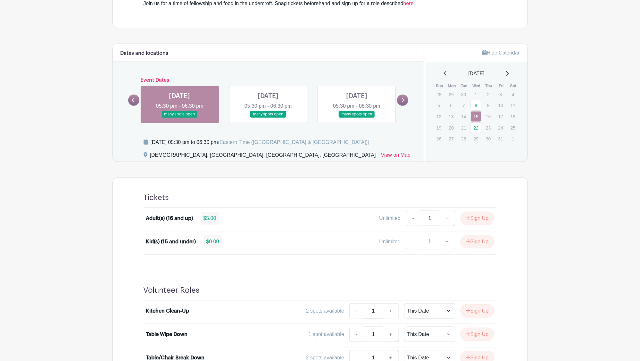
scroll to position [191, 0]
click at [180, 118] on link at bounding box center [180, 118] width 0 height 0
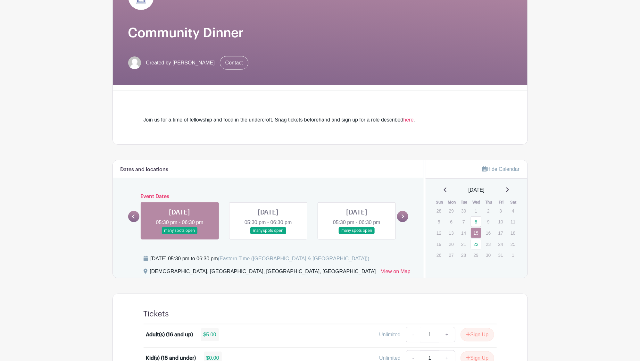
scroll to position [75, 0]
click at [268, 234] on link at bounding box center [268, 234] width 0 height 0
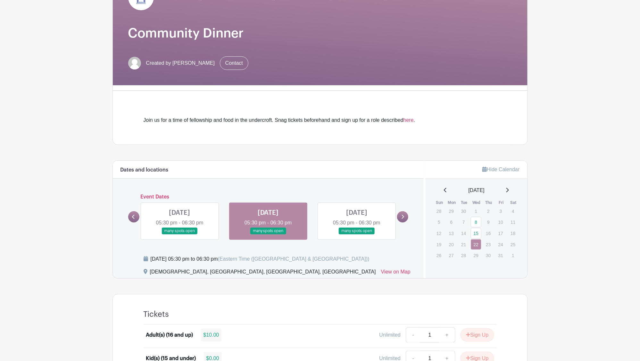
click at [180, 234] on link at bounding box center [180, 234] width 0 height 0
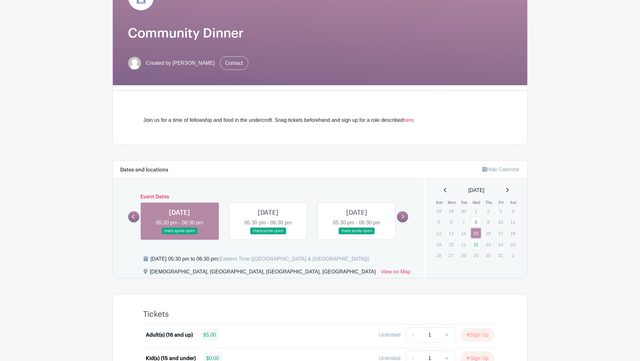
click at [180, 234] on link at bounding box center [180, 234] width 0 height 0
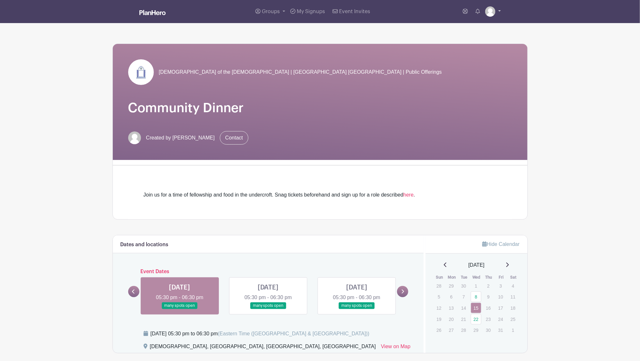
click at [490, 9] on img at bounding box center [490, 11] width 10 height 10
click at [466, 45] on link "Logout" at bounding box center [475, 42] width 51 height 10
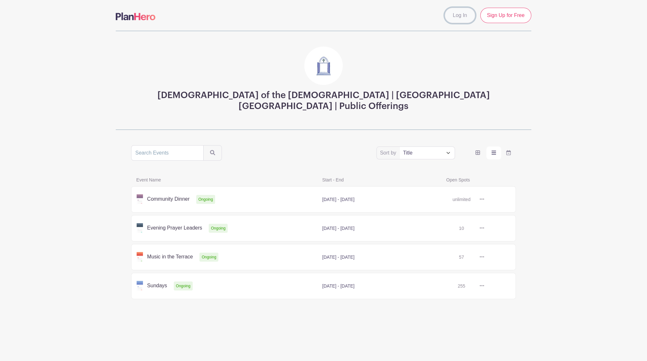
click at [456, 15] on link "Log In" at bounding box center [460, 15] width 30 height 15
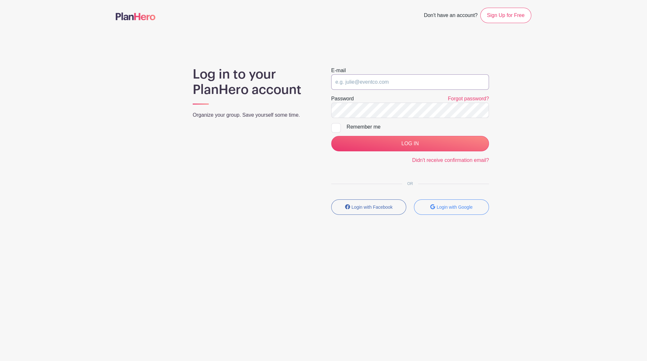
type input "pasternak.scott@gmail.com"
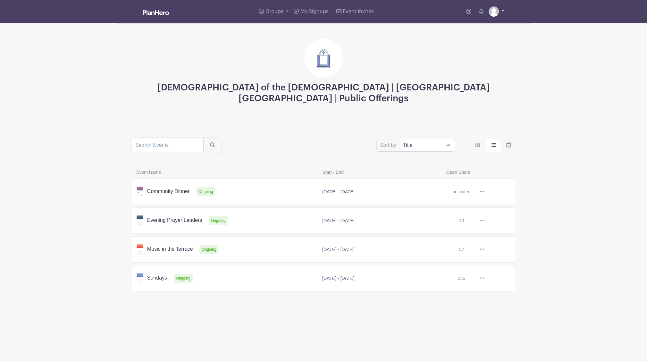
click at [499, 11] on link at bounding box center [496, 11] width 16 height 10
click at [470, 41] on link "Logout" at bounding box center [478, 42] width 51 height 10
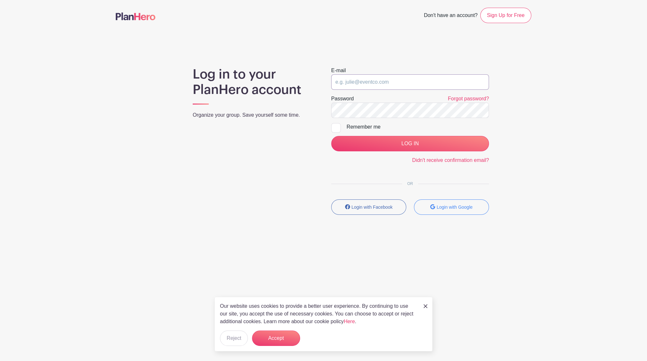
type input "[EMAIL_ADDRESS][DOMAIN_NAME]"
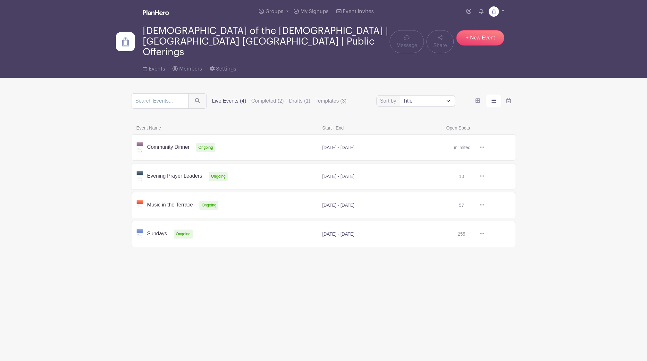
click at [484, 147] on link at bounding box center [484, 147] width 0 height 0
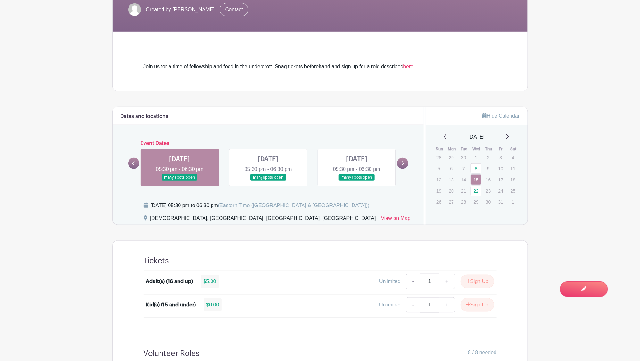
scroll to position [164, 0]
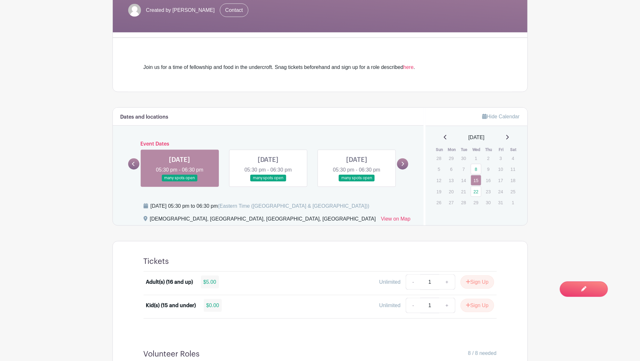
click at [180, 181] on link at bounding box center [180, 181] width 0 height 0
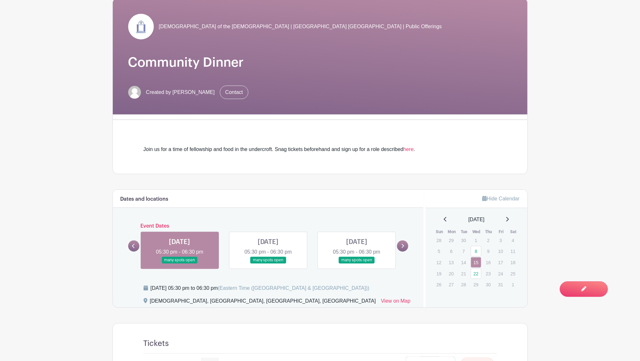
scroll to position [73, 0]
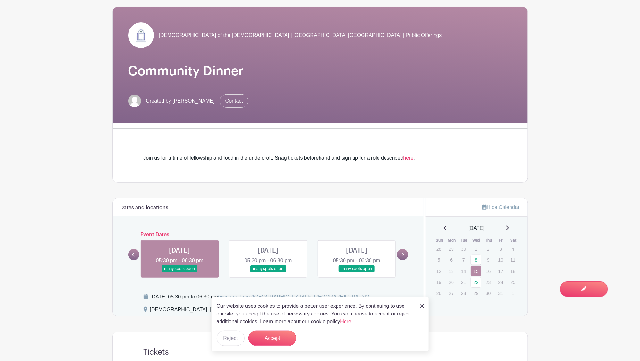
click at [280, 346] on div "Our website uses cookies to provide a better user experience. By continuing to …" at bounding box center [320, 324] width 218 height 54
click at [281, 342] on button "Accept" at bounding box center [272, 337] width 48 height 15
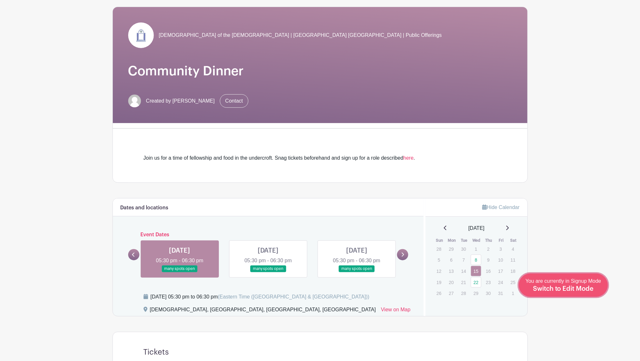
click at [571, 295] on link "Edit Event You are currently in Signup Mode Switch to Edit Mode" at bounding box center [563, 284] width 89 height 23
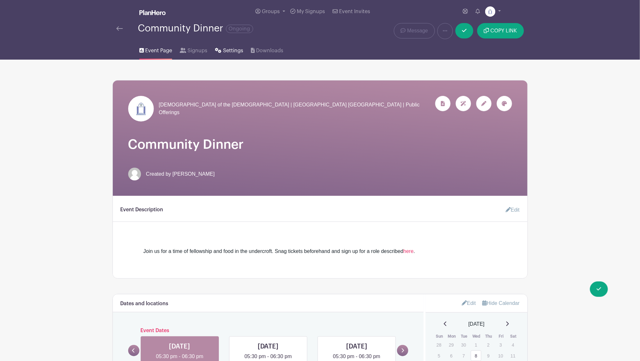
click at [227, 50] on span "Settings" at bounding box center [233, 51] width 20 height 8
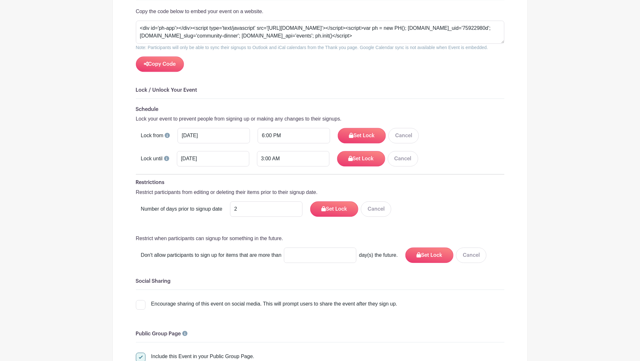
scroll to position [766, 0]
click at [181, 162] on form "Schedule Lock your event to prevent people from signing up or making any change…" at bounding box center [320, 184] width 369 height 156
click at [406, 151] on button "Cancel" at bounding box center [403, 157] width 30 height 15
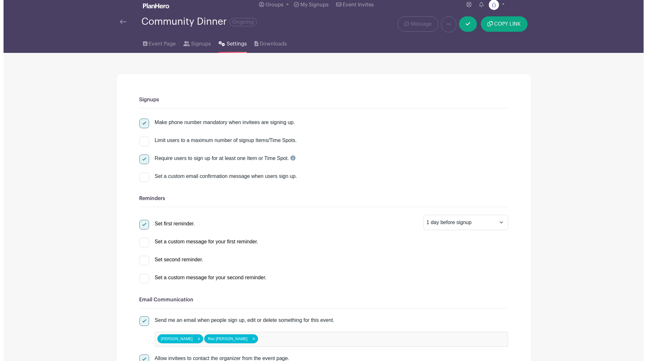
scroll to position [0, 0]
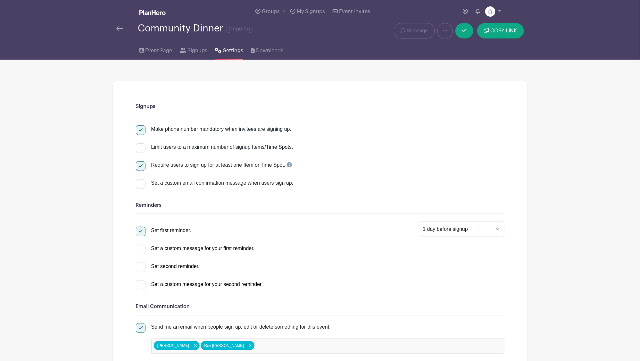
click at [465, 21] on div "Groups All Groups Church of the Holy Apostles | Brooklyn NY | Lay Eucharistic M…" at bounding box center [333, 11] width 335 height 23
click at [464, 30] on icon at bounding box center [464, 30] width 4 height 5
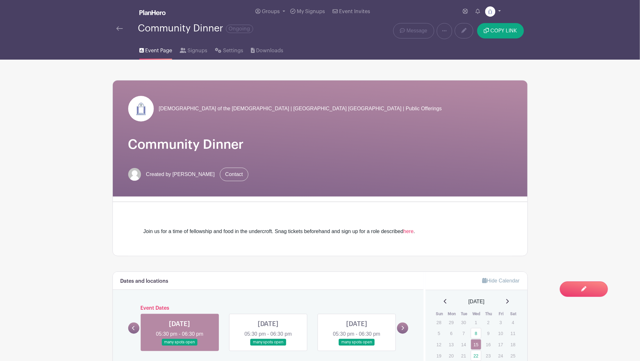
click at [490, 11] on img at bounding box center [490, 11] width 10 height 10
click at [471, 50] on link "Logout" at bounding box center [475, 52] width 51 height 10
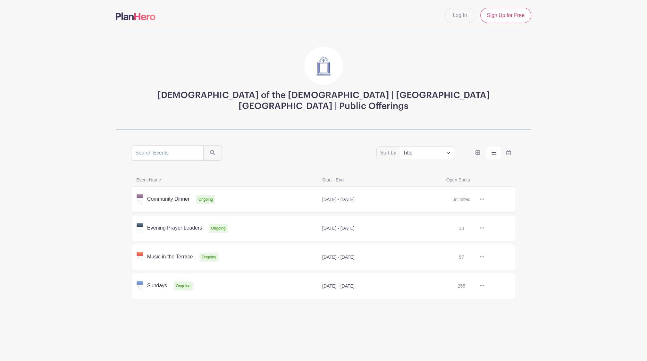
click at [484, 199] on link at bounding box center [484, 199] width 0 height 0
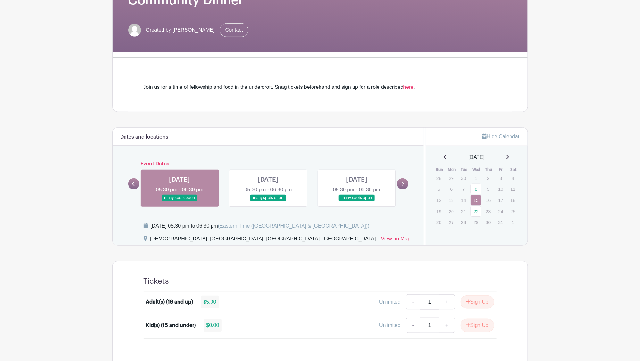
click at [180, 201] on link at bounding box center [180, 201] width 0 height 0
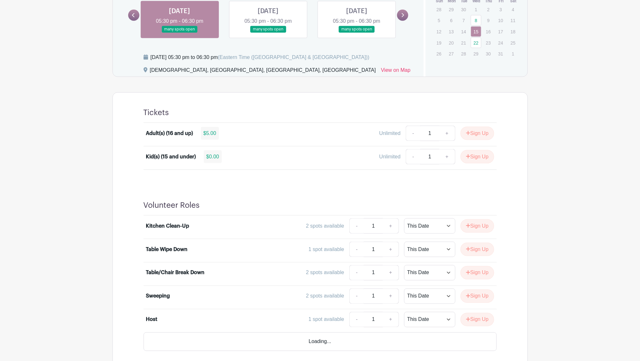
scroll to position [284, 0]
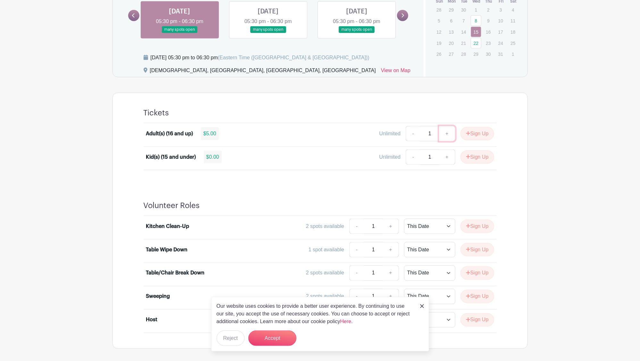
click at [446, 132] on link "+" at bounding box center [447, 133] width 16 height 15
type input "2"
click at [470, 134] on button "Sign Up" at bounding box center [478, 133] width 34 height 13
click at [473, 162] on button "Sign Up" at bounding box center [478, 156] width 34 height 13
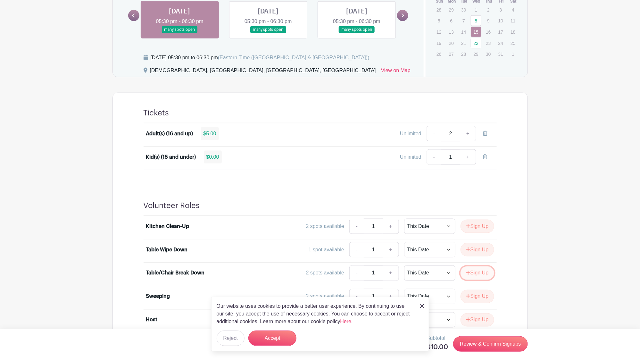
click at [470, 271] on button "Sign Up" at bounding box center [478, 272] width 34 height 13
click at [278, 339] on button "Accept" at bounding box center [272, 337] width 48 height 15
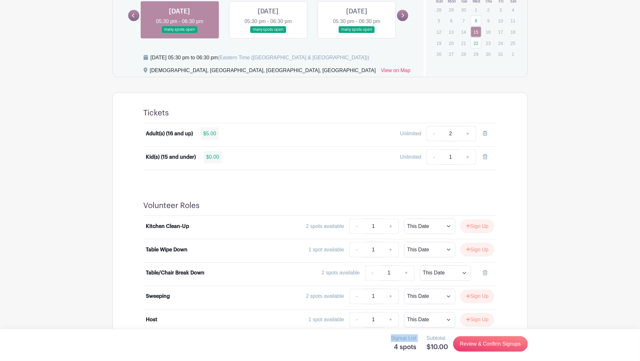
drag, startPoint x: 379, startPoint y: 360, endPoint x: 400, endPoint y: 366, distance: 21.7
click at [400, 361] on html "Loading... Log In Sign Up for Free Church of the Holy Apostles | Brooklyn NY | …" at bounding box center [320, 52] width 640 height 672
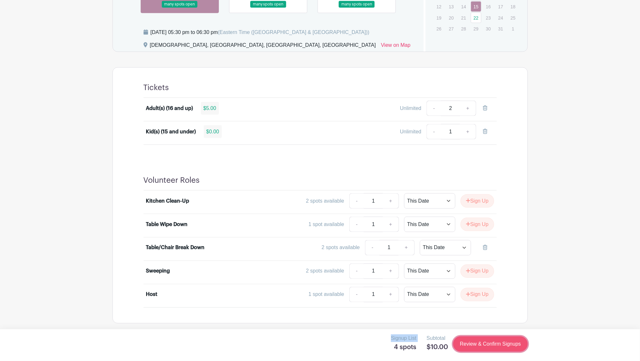
click at [490, 339] on link "Review & Confirm Signups" at bounding box center [490, 343] width 74 height 15
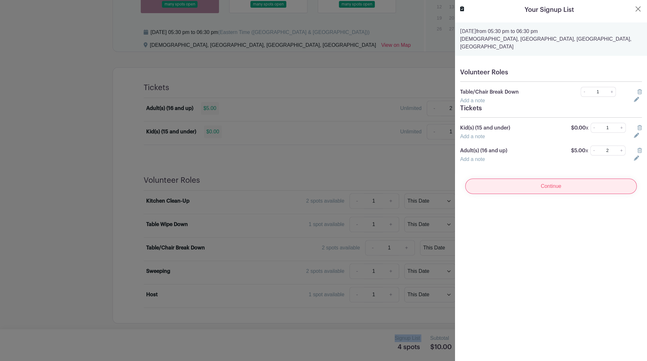
click at [546, 182] on input "Continue" at bounding box center [550, 186] width 171 height 15
click at [557, 182] on input "Continue" at bounding box center [550, 186] width 171 height 15
click at [634, 10] on button "Close" at bounding box center [638, 9] width 8 height 8
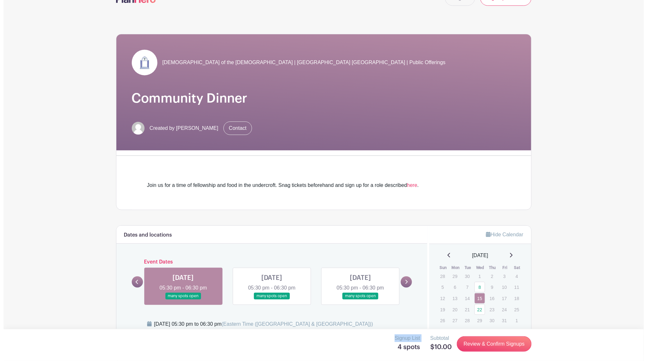
scroll to position [0, 0]
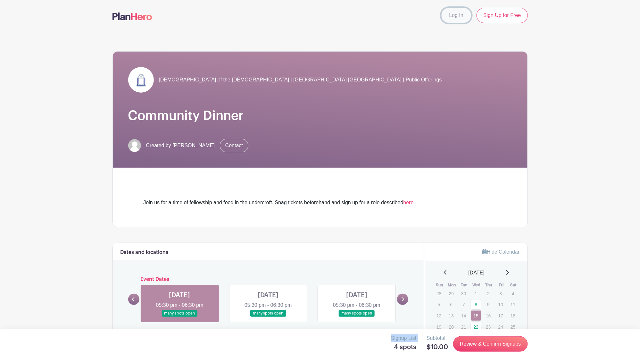
click at [456, 19] on link "Log In" at bounding box center [456, 15] width 30 height 15
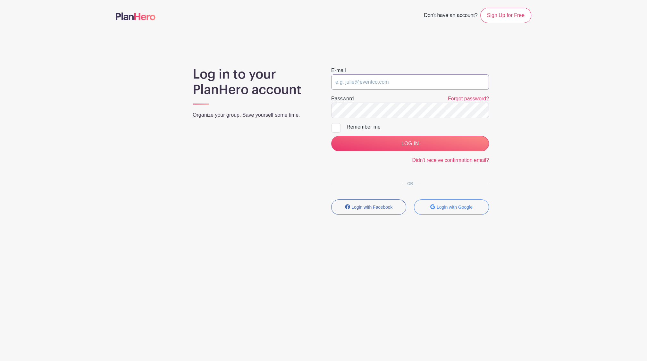
type input "[EMAIL_ADDRESS][DOMAIN_NAME]"
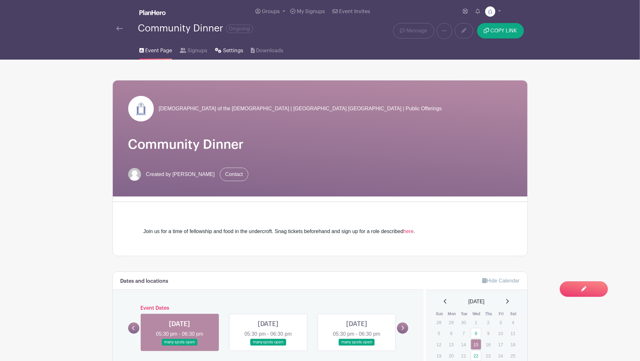
click at [232, 48] on span "Settings" at bounding box center [233, 51] width 20 height 8
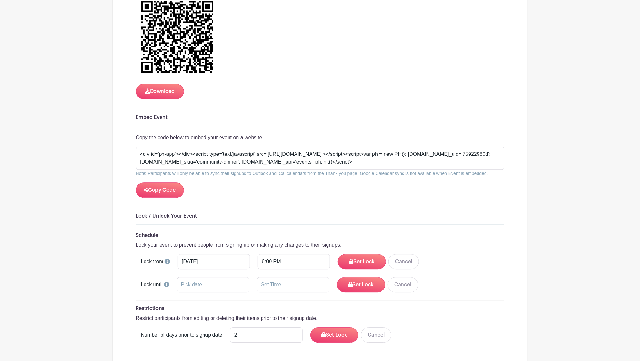
scroll to position [640, 0]
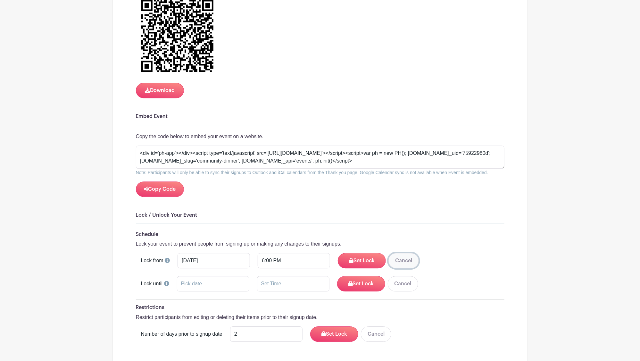
click at [400, 259] on button "Cancel" at bounding box center [403, 260] width 30 height 15
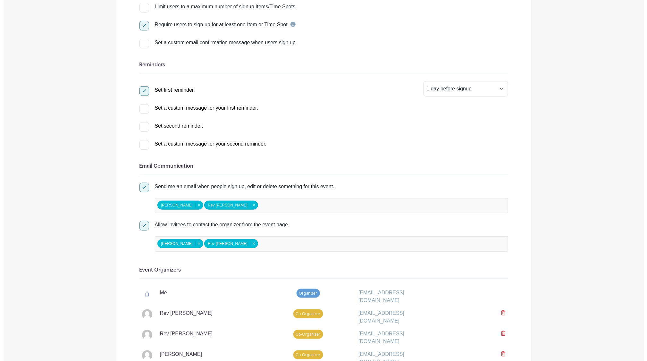
scroll to position [0, 0]
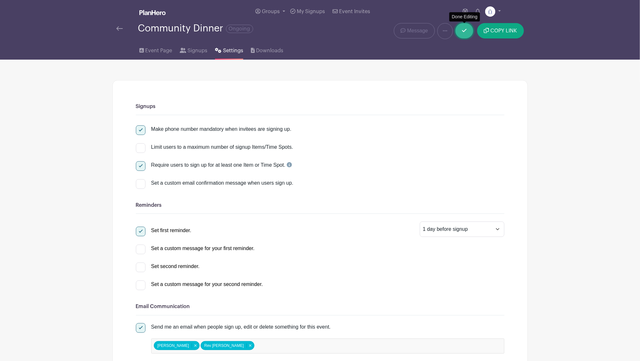
click at [463, 31] on icon at bounding box center [464, 30] width 4 height 5
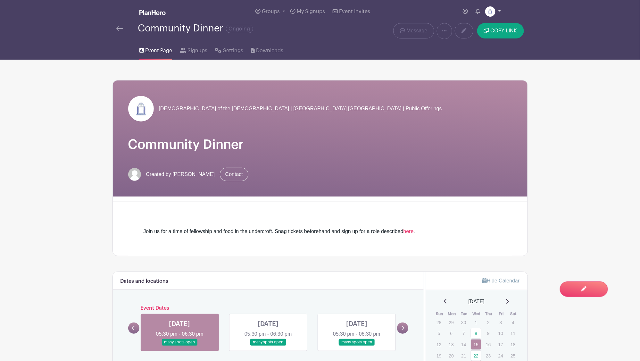
click at [496, 10] on link at bounding box center [493, 11] width 16 height 10
click at [465, 57] on link "Logout" at bounding box center [475, 52] width 51 height 10
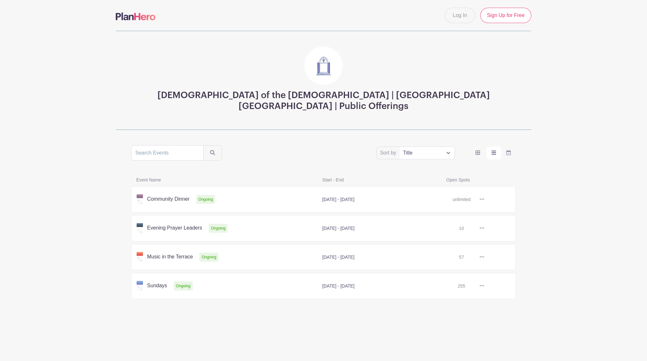
click at [484, 199] on link at bounding box center [484, 199] width 0 height 0
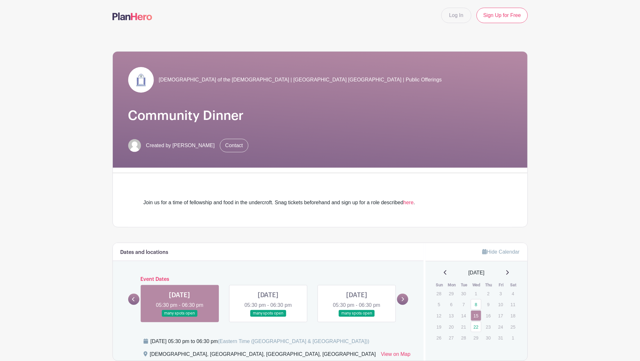
click at [180, 317] on link at bounding box center [180, 317] width 0 height 0
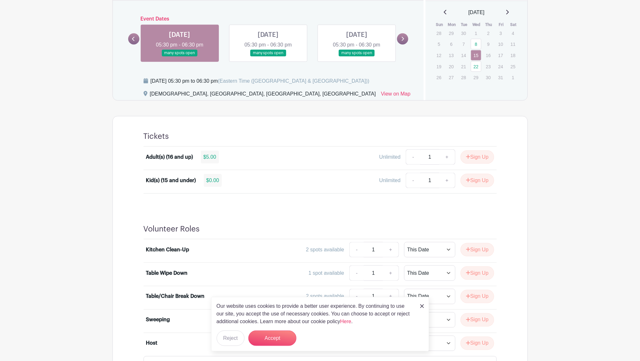
scroll to position [268, 0]
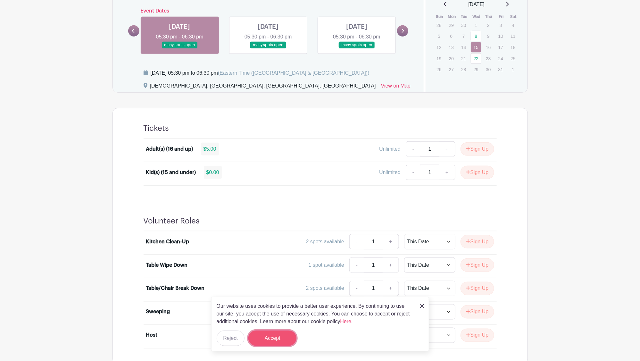
click at [265, 335] on button "Accept" at bounding box center [272, 337] width 48 height 15
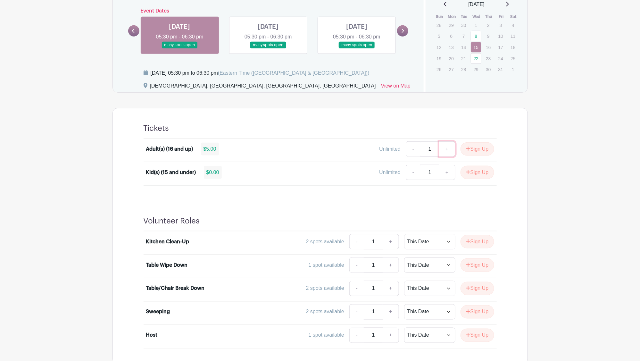
click at [448, 146] on link "+" at bounding box center [447, 148] width 16 height 15
type input "2"
click at [474, 149] on button "Sign Up" at bounding box center [478, 148] width 34 height 13
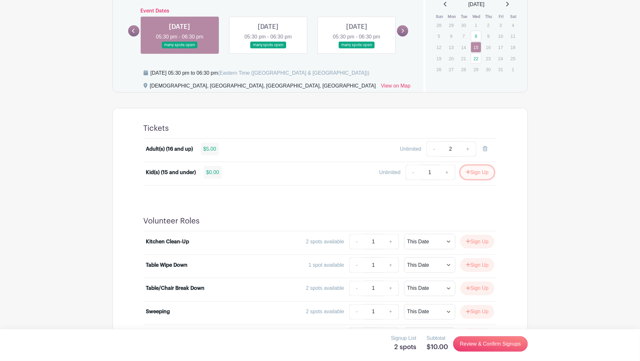
click at [476, 172] on button "Sign Up" at bounding box center [478, 172] width 34 height 13
click at [492, 348] on link "Review & Confirm Signups" at bounding box center [490, 343] width 74 height 15
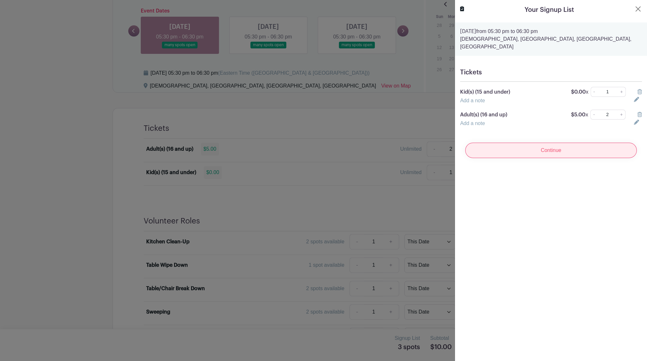
click at [556, 143] on input "Continue" at bounding box center [550, 150] width 171 height 15
click at [634, 8] on button "Close" at bounding box center [638, 9] width 8 height 8
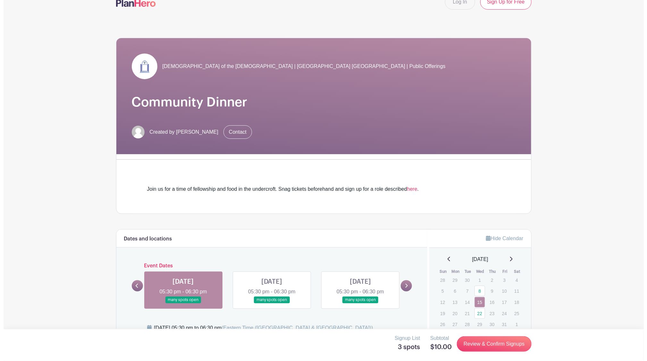
scroll to position [0, 0]
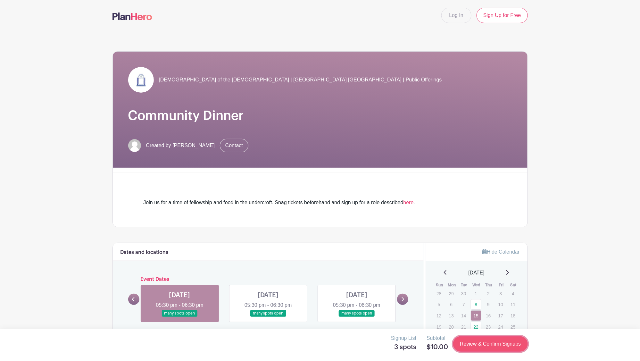
click at [478, 339] on link "Review & Confirm Signups" at bounding box center [490, 343] width 74 height 15
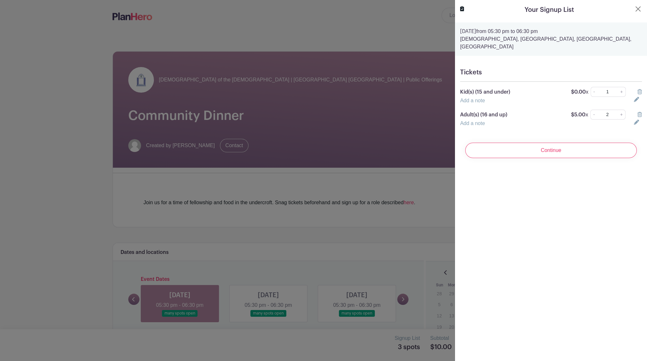
click at [637, 89] on icon at bounding box center [639, 91] width 4 height 5
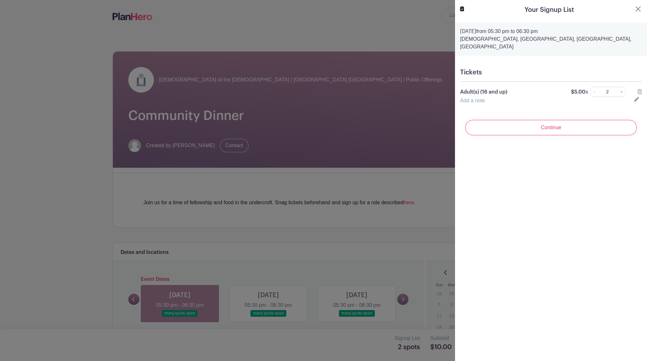
click at [637, 89] on icon at bounding box center [639, 91] width 4 height 5
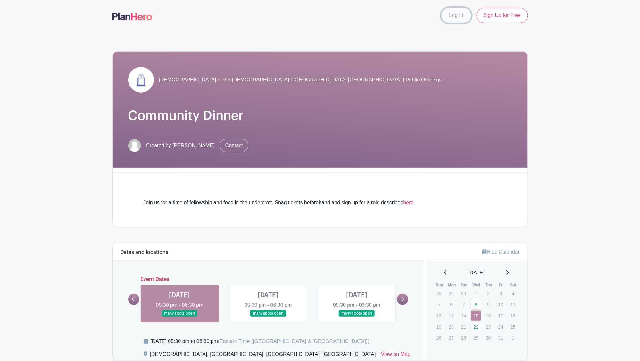
click at [457, 13] on link "Log In" at bounding box center [456, 15] width 30 height 15
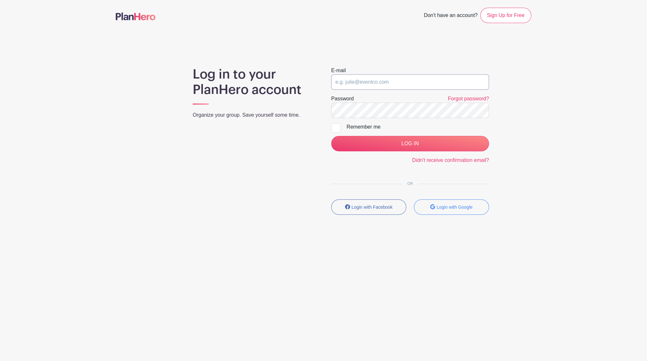
type input "[EMAIL_ADDRESS][DOMAIN_NAME]"
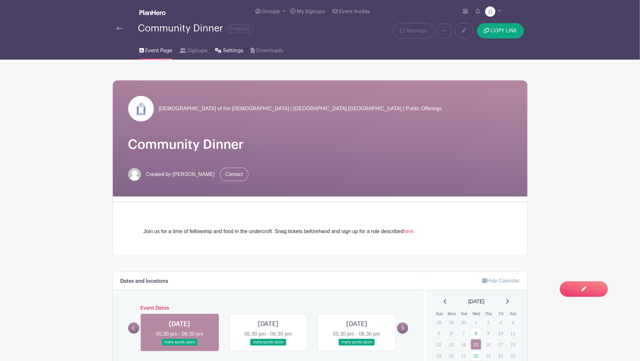
click at [227, 49] on span "Settings" at bounding box center [233, 51] width 20 height 8
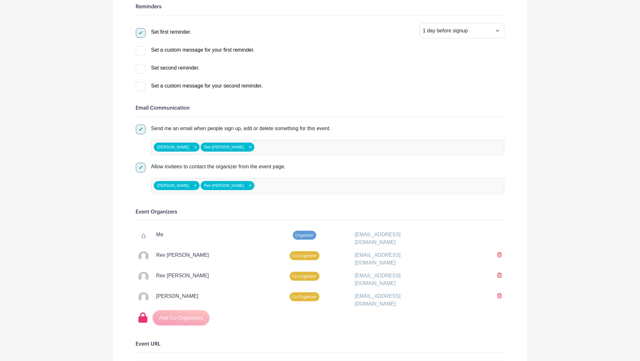
scroll to position [200, 0]
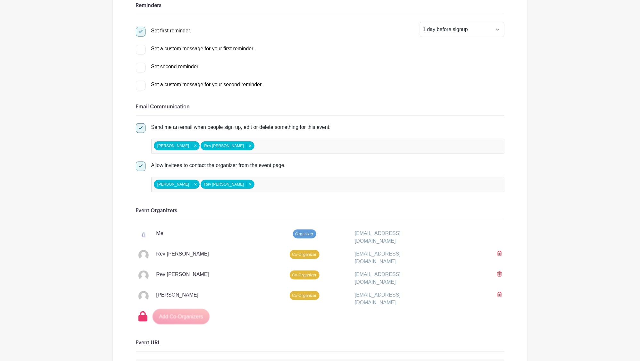
click at [171, 228] on div "Me Organizer [EMAIL_ADDRESS][DOMAIN_NAME]" at bounding box center [320, 237] width 369 height 21
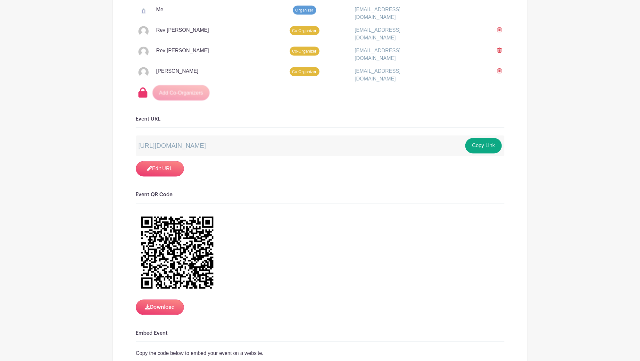
scroll to position [652, 0]
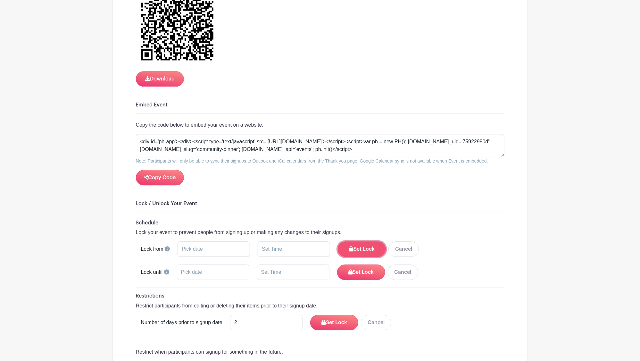
click at [357, 248] on button "Set Lock" at bounding box center [362, 248] width 48 height 15
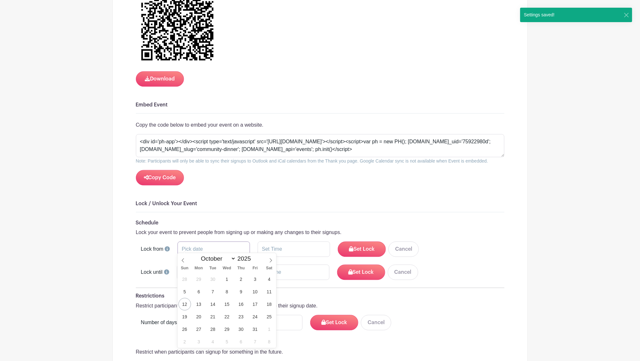
click at [235, 244] on input "text" at bounding box center [214, 248] width 72 height 15
click at [199, 303] on span "13" at bounding box center [199, 304] width 13 height 13
type input "[DATE]"
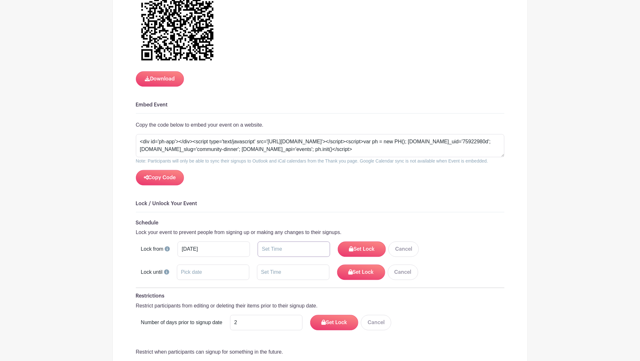
click at [299, 241] on input "text" at bounding box center [294, 248] width 72 height 15
click at [270, 289] on div at bounding box center [268, 286] width 21 height 12
click at [311, 284] on icon at bounding box center [310, 286] width 4 height 5
click at [309, 271] on div "22" at bounding box center [309, 273] width 21 height 12
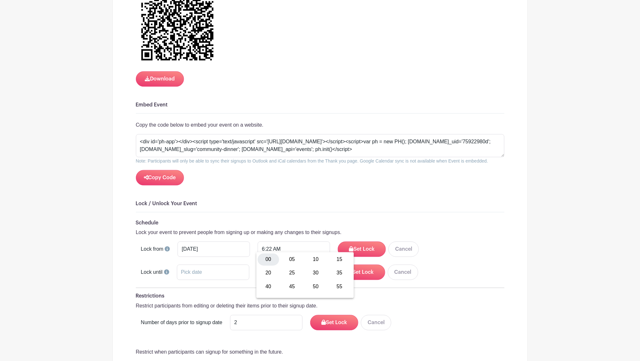
click at [264, 255] on div "00" at bounding box center [268, 259] width 21 height 12
click at [337, 273] on button "AM" at bounding box center [335, 273] width 13 height 12
type input "6:00 PM"
click at [373, 293] on h6 "Restrictions" at bounding box center [320, 296] width 369 height 6
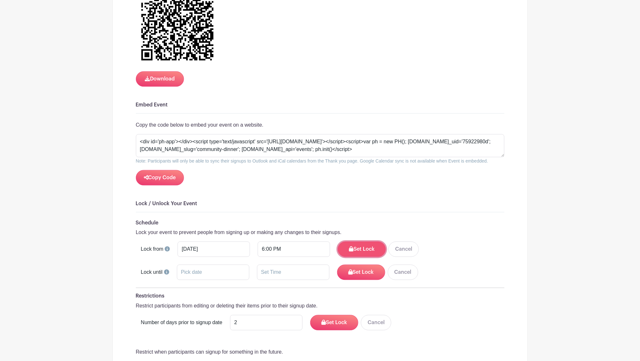
click at [371, 243] on button "Set Lock" at bounding box center [362, 248] width 48 height 15
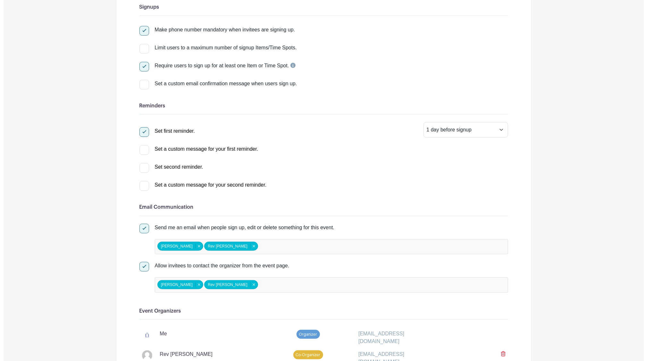
scroll to position [0, 0]
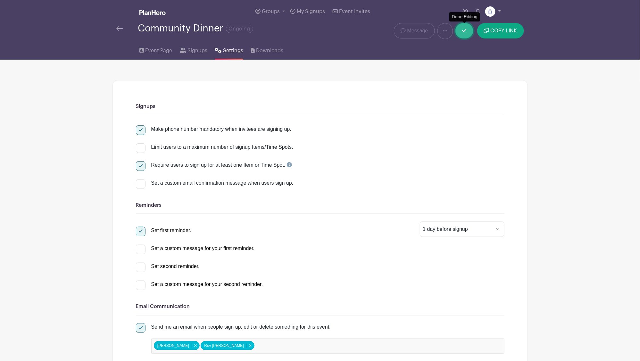
click at [463, 34] on link at bounding box center [464, 30] width 18 height 15
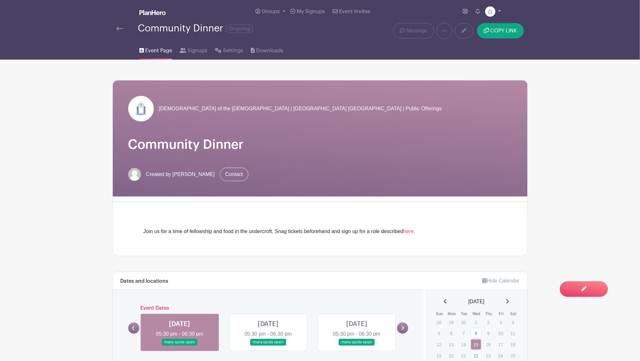
click at [491, 13] on img at bounding box center [490, 11] width 10 height 10
click at [461, 60] on div "My account Downloads Logout" at bounding box center [475, 40] width 51 height 42
click at [490, 9] on img at bounding box center [490, 11] width 10 height 10
click at [462, 50] on link "Logout" at bounding box center [475, 52] width 51 height 10
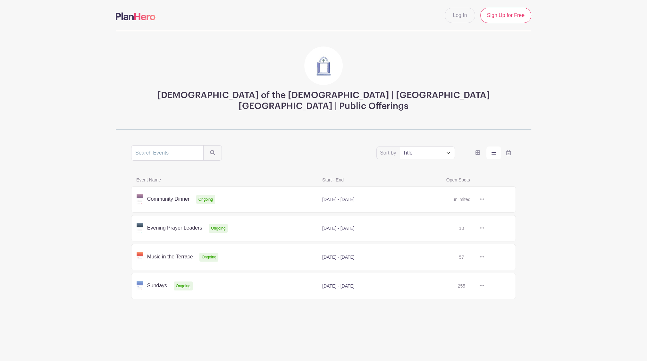
click at [484, 199] on link at bounding box center [484, 199] width 0 height 0
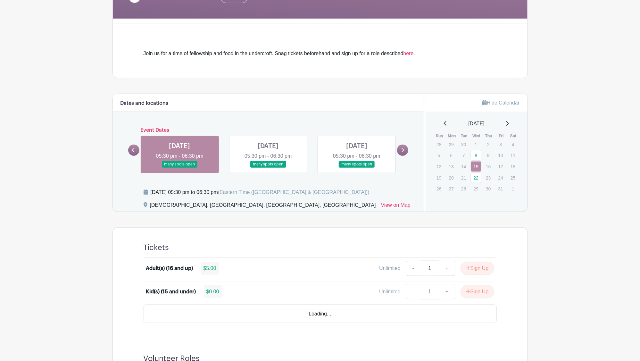
scroll to position [148, 0]
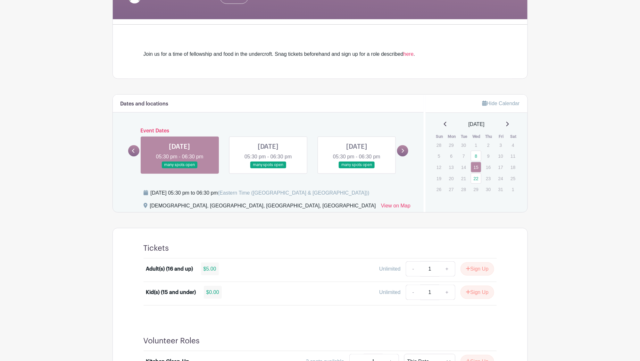
click at [180, 168] on link at bounding box center [180, 168] width 0 height 0
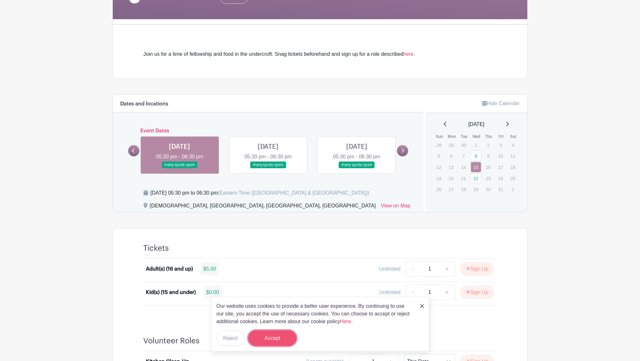
click at [282, 336] on button "Accept" at bounding box center [272, 337] width 48 height 15
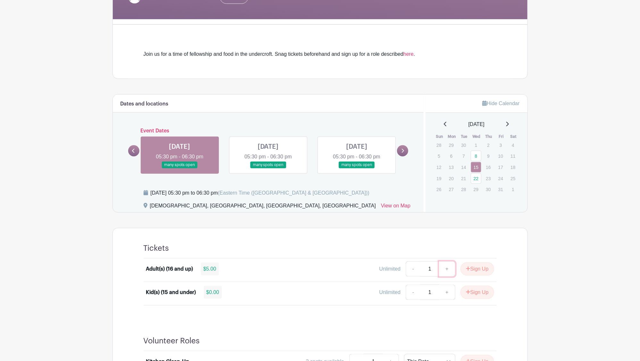
click at [446, 269] on link "+" at bounding box center [447, 268] width 16 height 15
type input "2"
click at [481, 270] on button "Sign Up" at bounding box center [478, 268] width 34 height 13
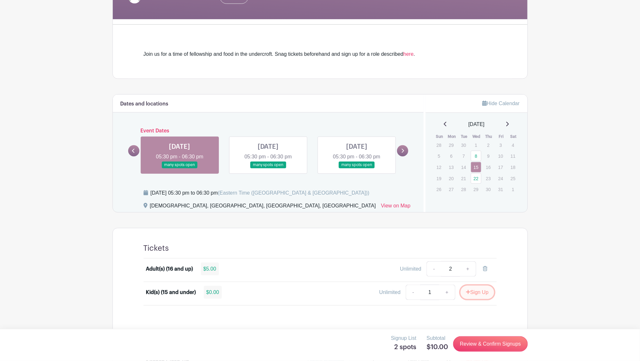
click at [481, 289] on button "Sign Up" at bounding box center [478, 292] width 34 height 13
click at [495, 342] on link "Review & Confirm Signups" at bounding box center [490, 343] width 74 height 15
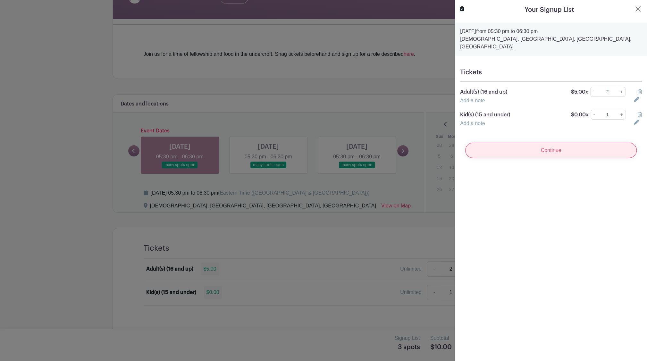
click at [547, 143] on input "Continue" at bounding box center [550, 150] width 171 height 15
click at [637, 89] on icon at bounding box center [639, 91] width 4 height 5
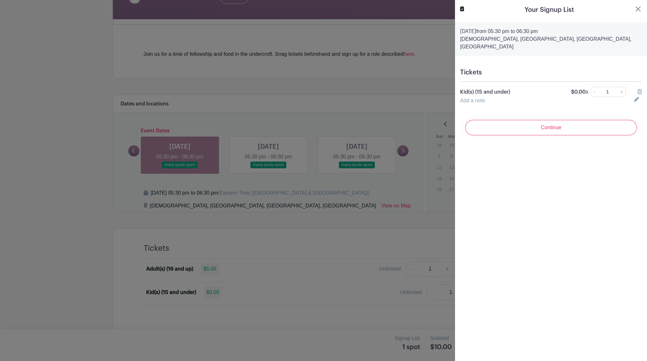
click at [637, 89] on icon at bounding box center [639, 91] width 4 height 5
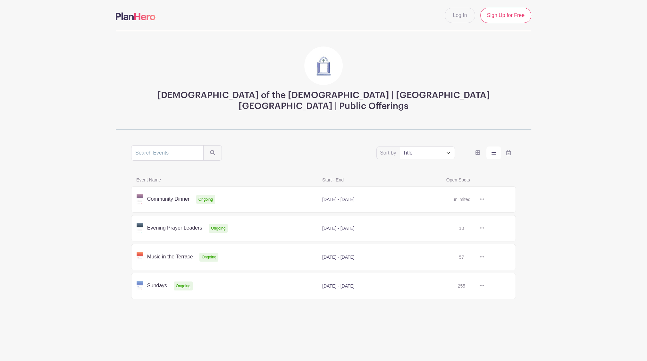
click at [484, 257] on link at bounding box center [484, 257] width 0 height 0
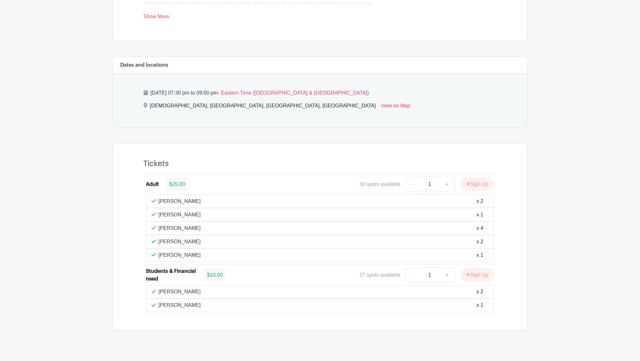
scroll to position [271, 0]
click at [474, 178] on button "Sign Up" at bounding box center [478, 184] width 34 height 13
click at [478, 340] on link "Review & Confirm Signups" at bounding box center [490, 343] width 74 height 15
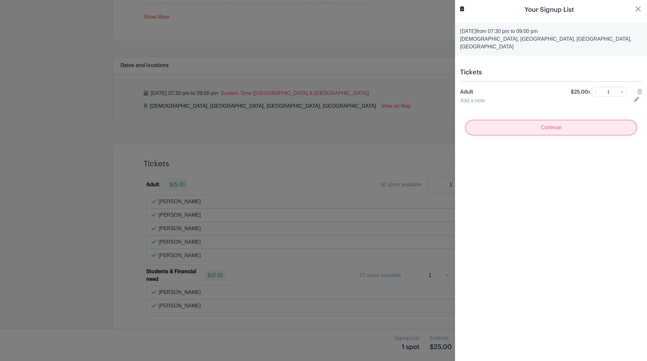
click at [536, 122] on input "Continue" at bounding box center [550, 127] width 171 height 15
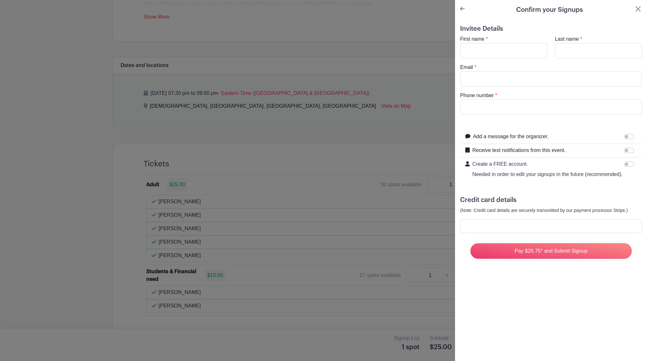
click at [461, 10] on icon at bounding box center [462, 9] width 4 height 4
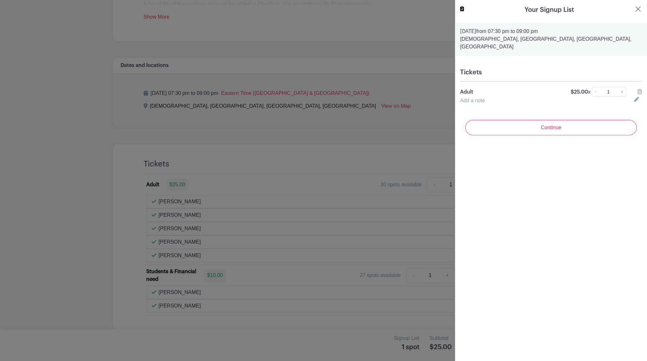
click at [637, 89] on icon at bounding box center [639, 91] width 4 height 5
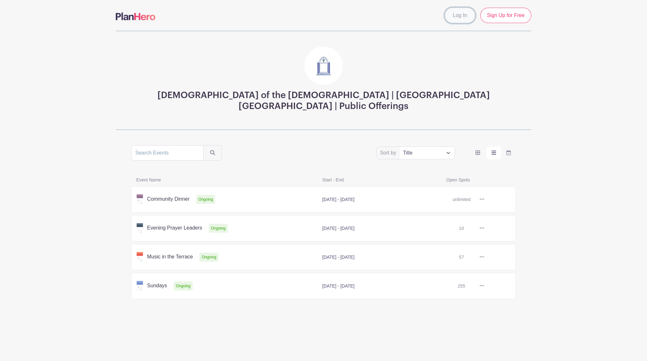
click at [456, 15] on link "Log In" at bounding box center [460, 15] width 30 height 15
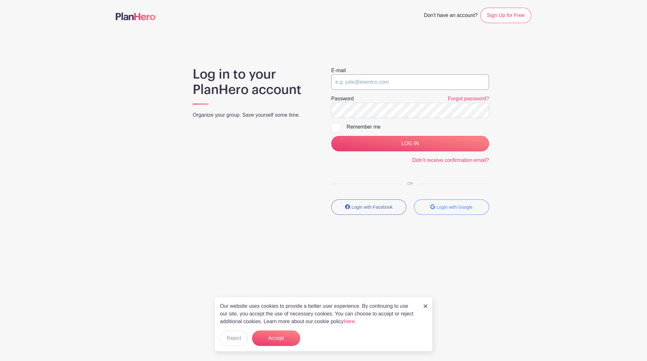
type input "info@holyapostlesbrooklyn.com"
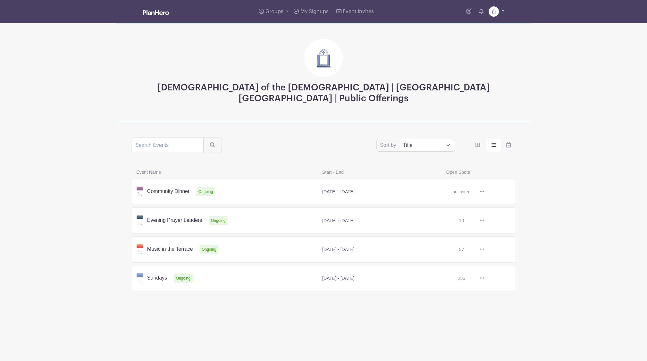
click at [484, 192] on link at bounding box center [484, 192] width 0 height 0
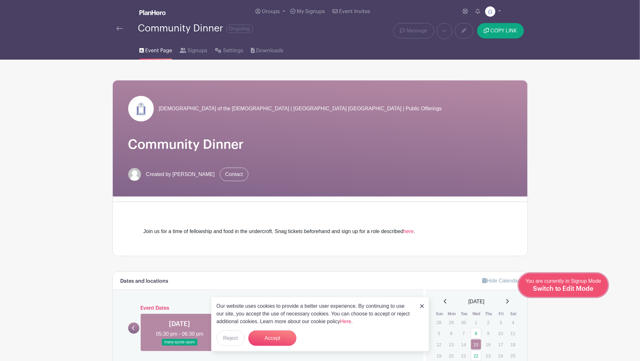
click at [579, 288] on span "Switch to Edit Mode" at bounding box center [563, 289] width 61 height 6
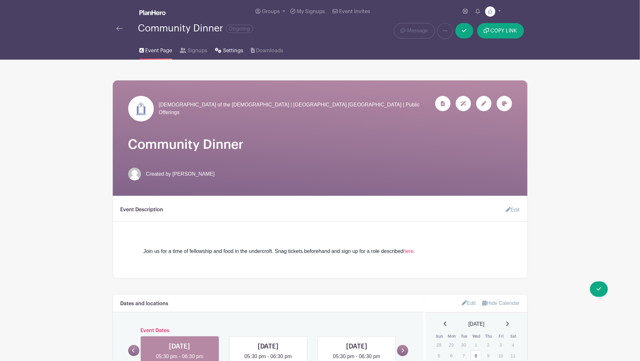
click at [232, 52] on span "Settings" at bounding box center [233, 51] width 20 height 8
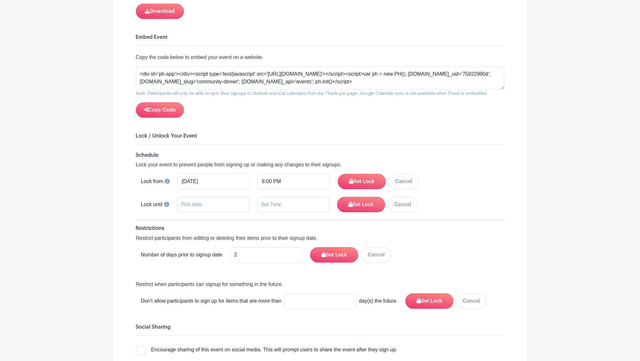
scroll to position [722, 0]
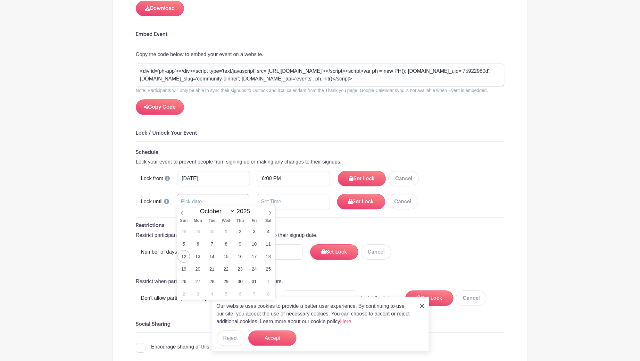
click at [224, 194] on input "text" at bounding box center [213, 201] width 72 height 15
click at [268, 244] on span "11" at bounding box center [268, 244] width 13 height 13
type input "Oct 11 2025"
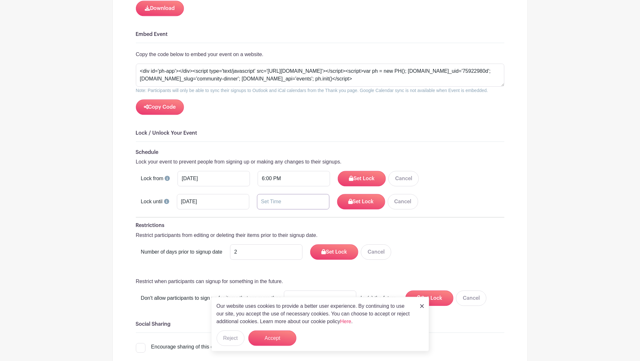
click at [303, 202] on input "text" at bounding box center [293, 201] width 72 height 15
click at [310, 228] on div "33" at bounding box center [309, 225] width 21 height 12
click at [263, 211] on div "00" at bounding box center [267, 212] width 21 height 12
type input "8:00 AM"
click at [376, 222] on h6 "Restrictions" at bounding box center [320, 225] width 369 height 6
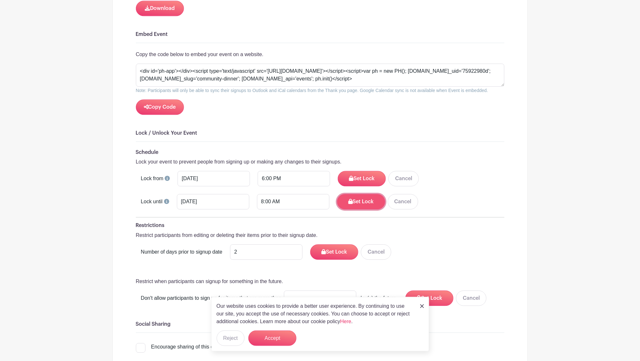
click at [363, 196] on button "Set Lock" at bounding box center [361, 201] width 48 height 15
drag, startPoint x: 366, startPoint y: 169, endPoint x: 359, endPoint y: 172, distance: 7.5
click at [359, 172] on button "Set Lock" at bounding box center [362, 178] width 48 height 15
click at [281, 336] on button "Accept" at bounding box center [272, 337] width 48 height 15
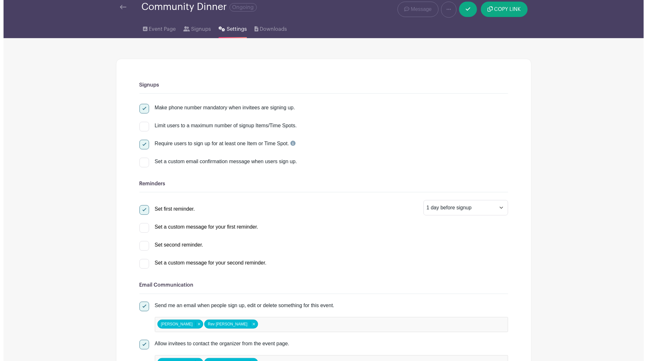
scroll to position [0, 0]
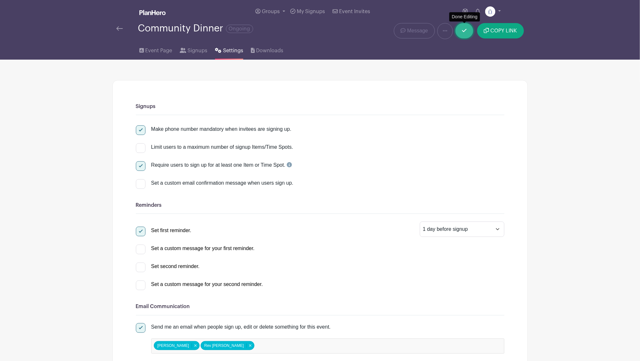
click at [466, 25] on link at bounding box center [464, 30] width 18 height 15
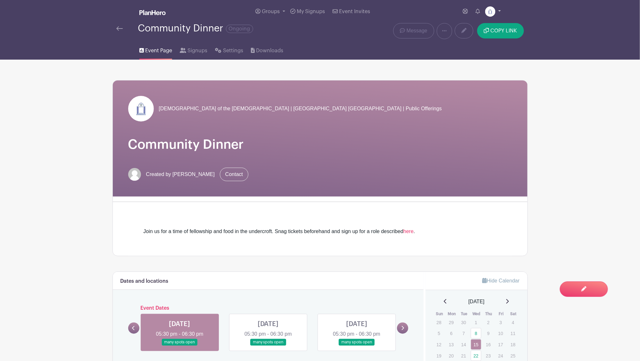
click at [499, 10] on link at bounding box center [493, 11] width 16 height 10
click at [472, 53] on link "Logout" at bounding box center [475, 52] width 51 height 10
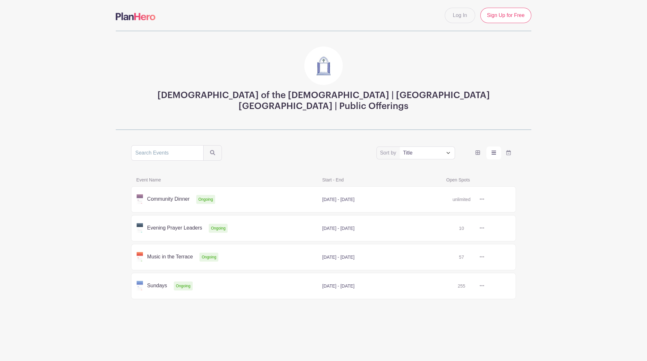
click at [484, 199] on link at bounding box center [484, 199] width 0 height 0
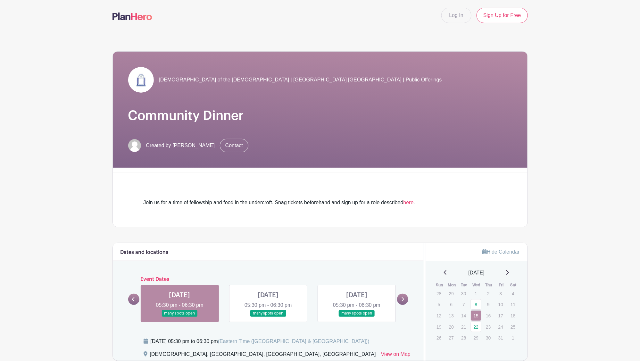
click at [180, 317] on link at bounding box center [180, 317] width 0 height 0
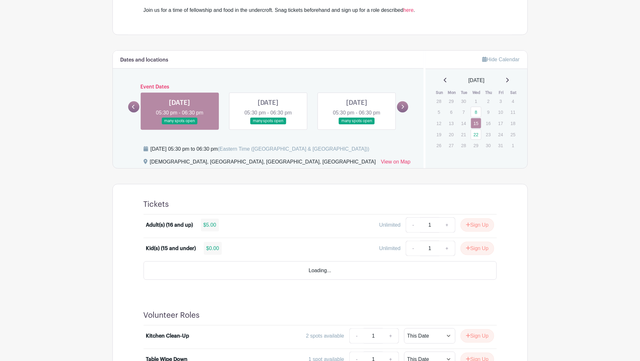
scroll to position [195, 0]
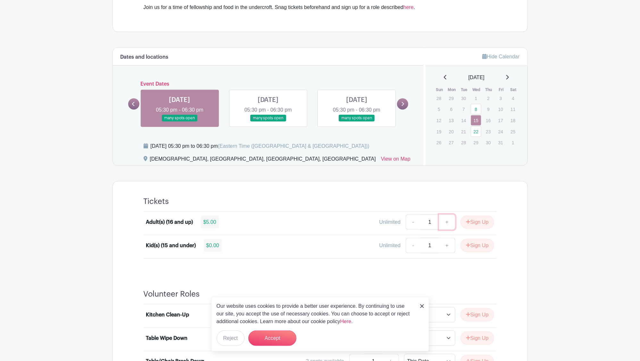
click at [446, 220] on link "+" at bounding box center [447, 221] width 16 height 15
type input "2"
click at [274, 341] on button "Accept" at bounding box center [272, 337] width 48 height 15
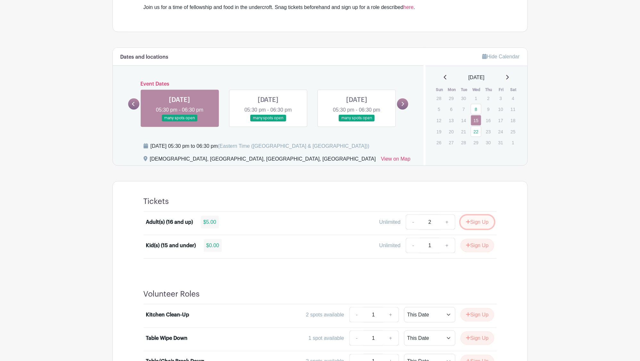
click at [476, 220] on button "Sign Up" at bounding box center [478, 221] width 34 height 13
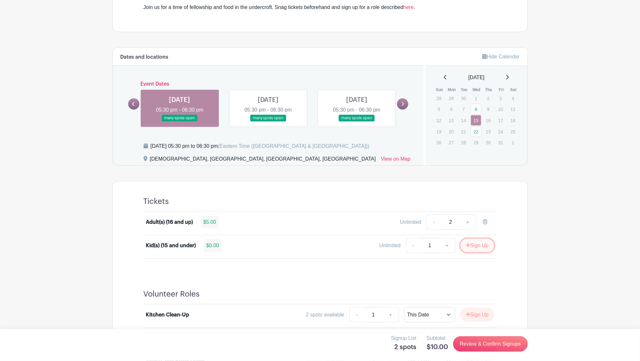
click at [480, 246] on button "Sign Up" at bounding box center [478, 245] width 34 height 13
click at [485, 343] on link "Review & Confirm Signups" at bounding box center [490, 343] width 74 height 15
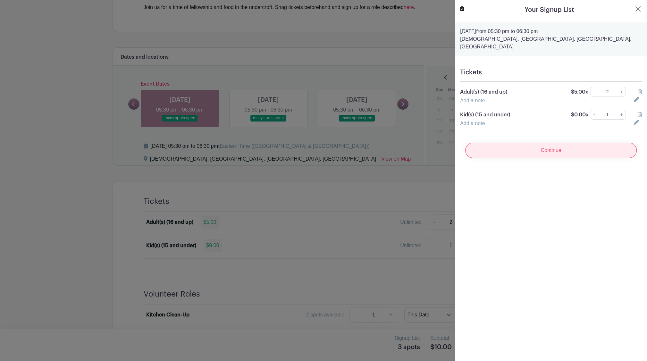
click at [548, 143] on input "Continue" at bounding box center [550, 150] width 171 height 15
click at [637, 89] on icon at bounding box center [639, 91] width 4 height 5
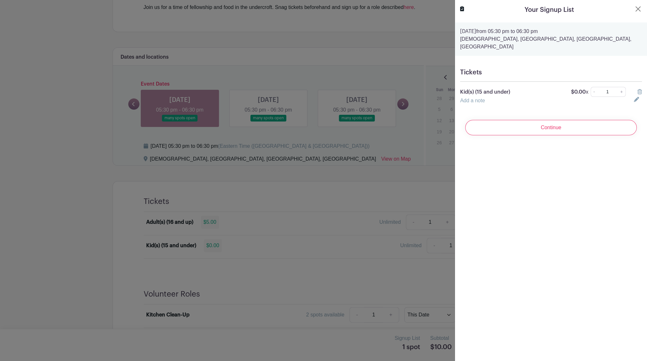
click at [637, 89] on icon at bounding box center [639, 91] width 4 height 5
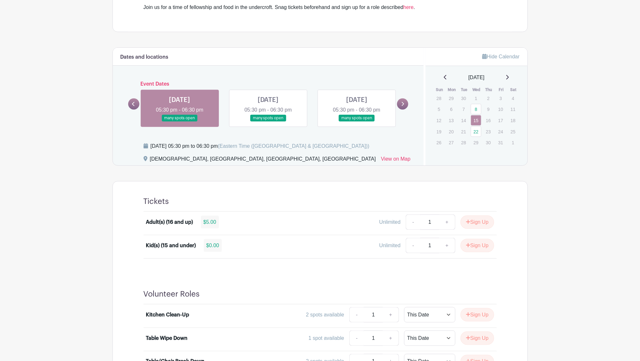
click at [357, 121] on link at bounding box center [357, 121] width 0 height 0
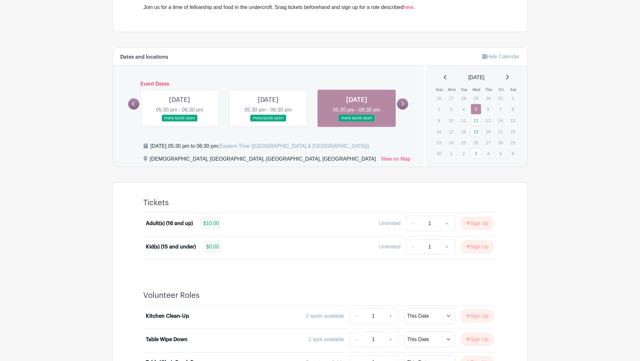
click at [357, 121] on link at bounding box center [357, 121] width 0 height 0
click at [446, 223] on link "+" at bounding box center [447, 223] width 16 height 15
type input "2"
click at [467, 223] on icon "submit" at bounding box center [468, 223] width 4 height 4
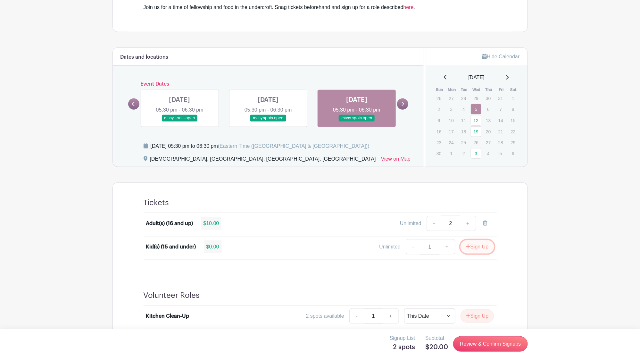
click at [471, 247] on button "Sign Up" at bounding box center [478, 246] width 34 height 13
click at [489, 349] on link "Review & Confirm Signups" at bounding box center [490, 343] width 74 height 15
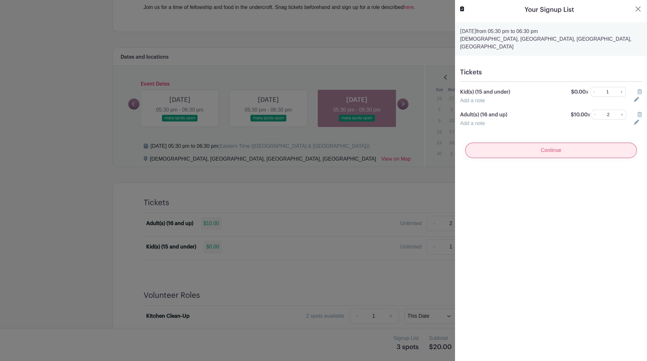
click at [556, 148] on input "Continue" at bounding box center [550, 150] width 171 height 15
click at [637, 89] on icon at bounding box center [639, 91] width 4 height 5
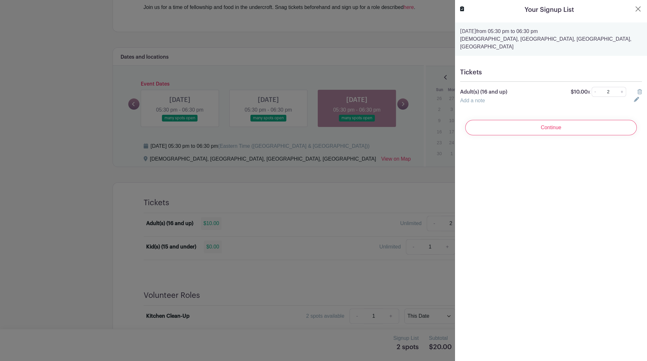
click at [637, 89] on icon at bounding box center [639, 91] width 4 height 5
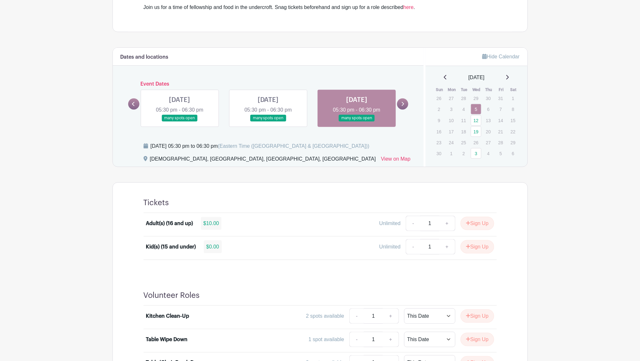
click at [137, 104] on link at bounding box center [133, 103] width 11 height 11
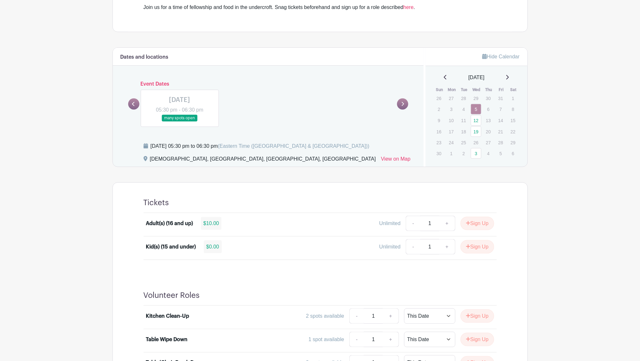
click at [137, 104] on link at bounding box center [133, 103] width 11 height 11
